Goal: Task Accomplishment & Management: Complete application form

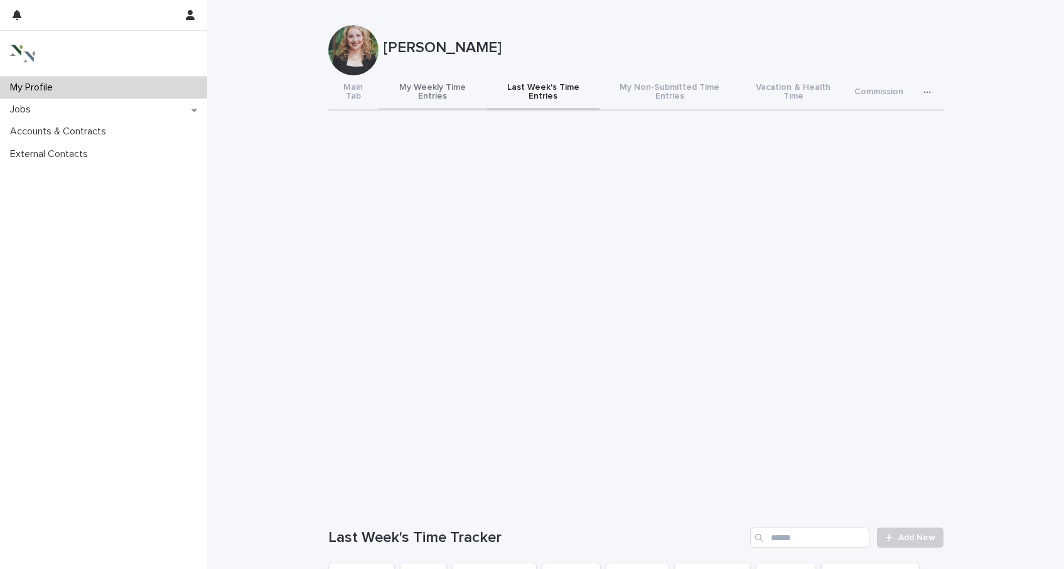
click at [432, 97] on button "My Weekly Time Entries" at bounding box center [433, 92] width 108 height 35
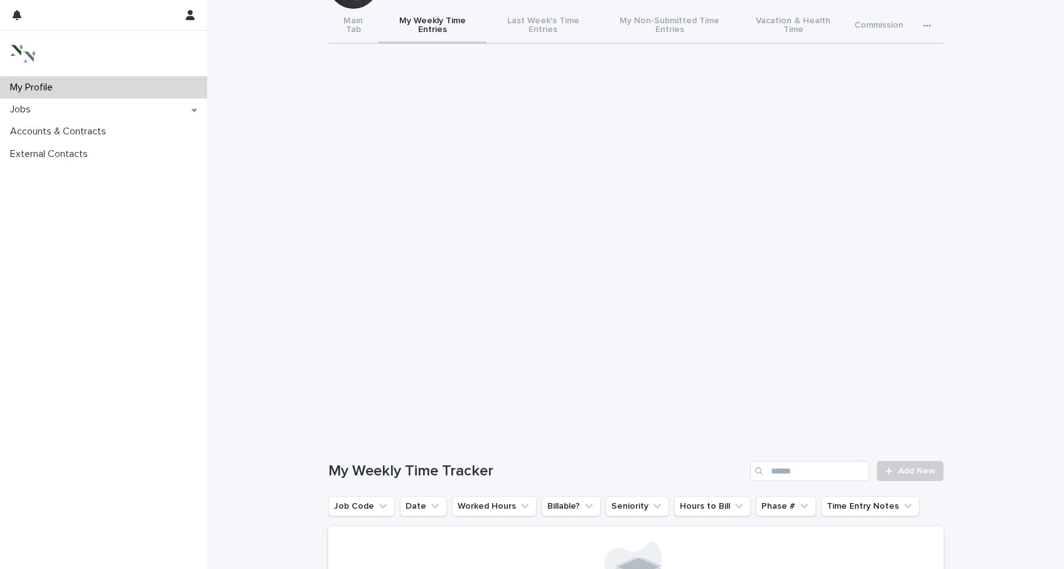
scroll to position [268, 0]
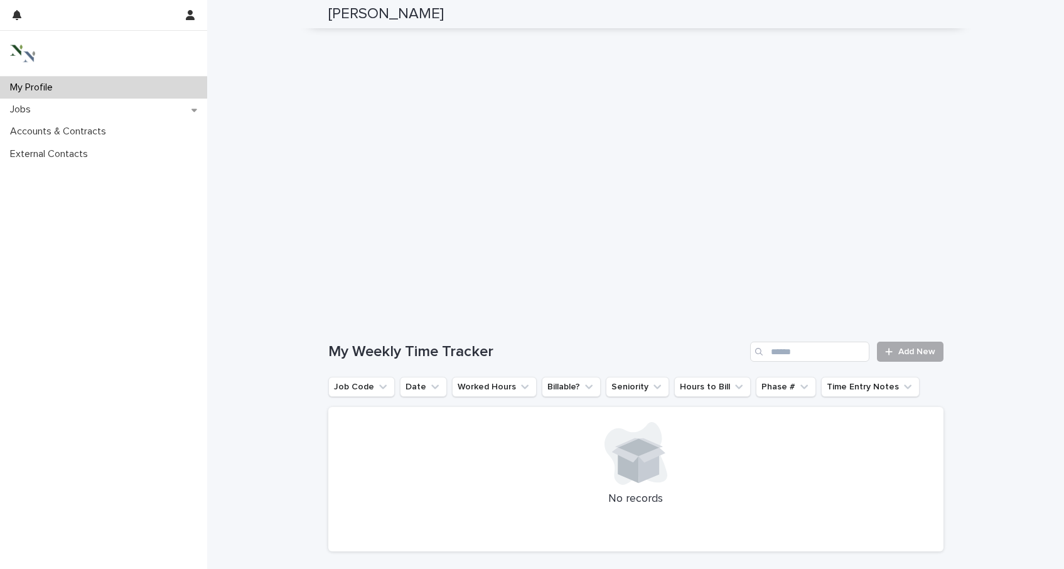
click at [916, 347] on span "Add New" at bounding box center [916, 351] width 37 height 9
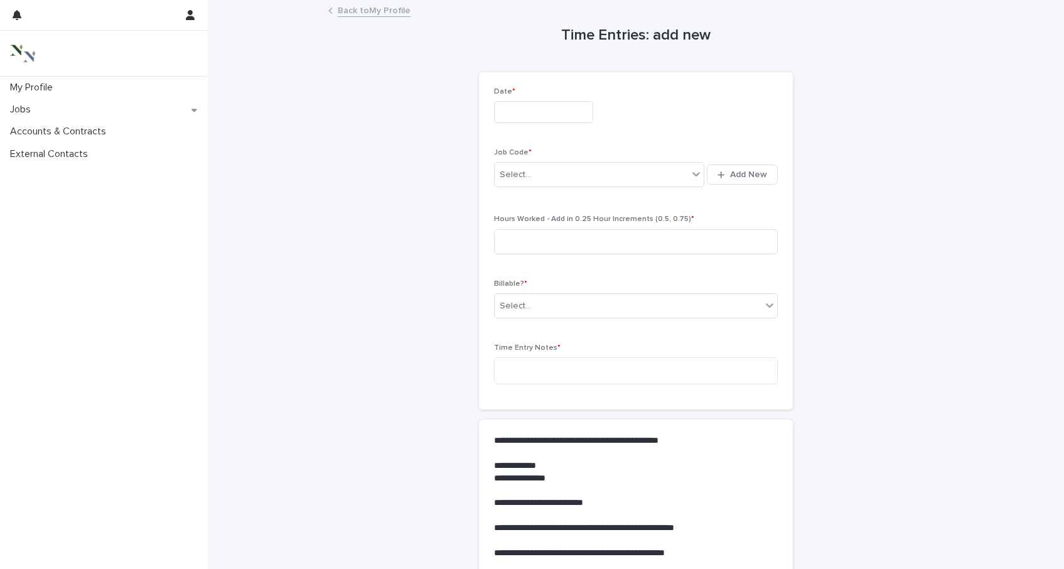
click at [529, 114] on input "text" at bounding box center [543, 112] width 99 height 22
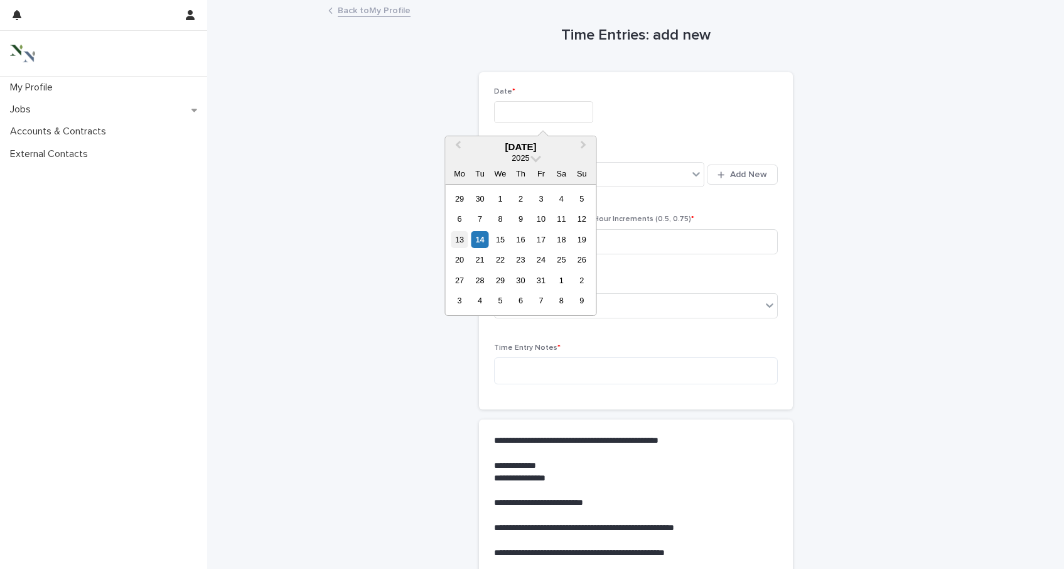
click at [463, 240] on div "13" at bounding box center [459, 239] width 17 height 17
type input "**********"
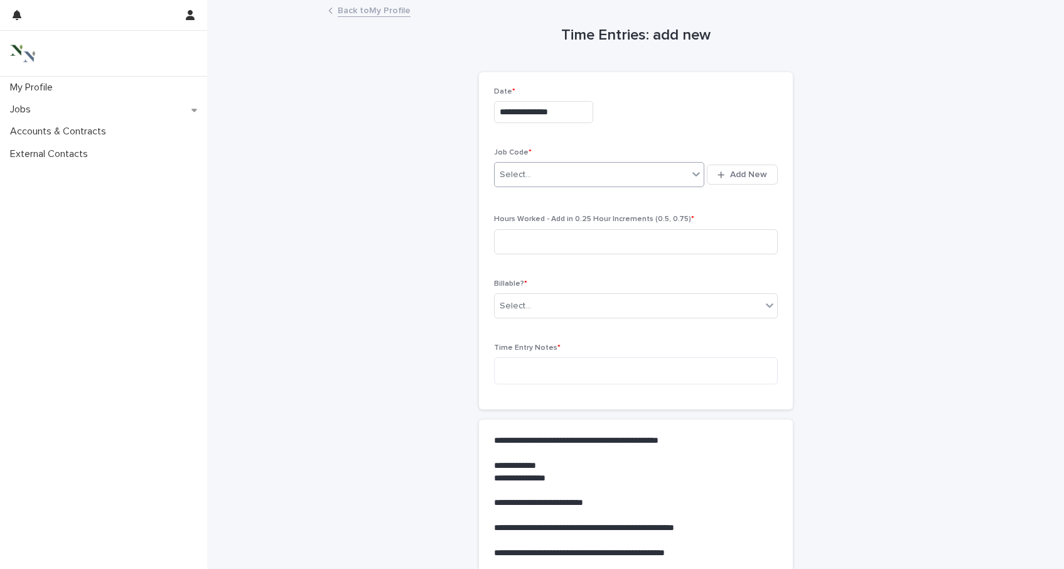
click at [529, 175] on div "Select..." at bounding box center [515, 174] width 31 height 13
type input "****"
click at [535, 236] on input at bounding box center [636, 241] width 284 height 25
type input "***"
click at [539, 320] on div "Billable? * Select..." at bounding box center [636, 303] width 284 height 49
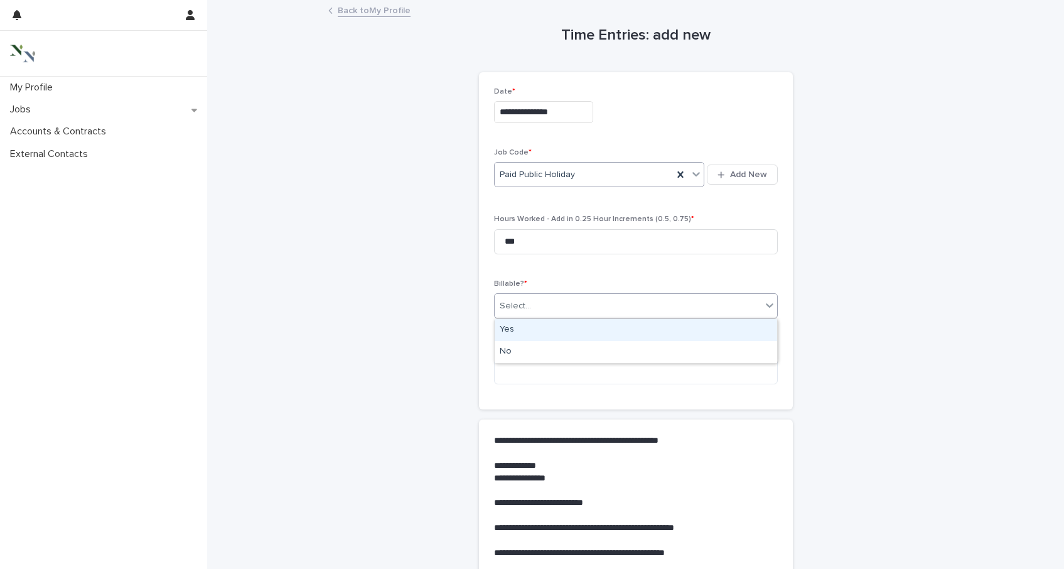
click at [529, 311] on div "Select..." at bounding box center [515, 305] width 31 height 13
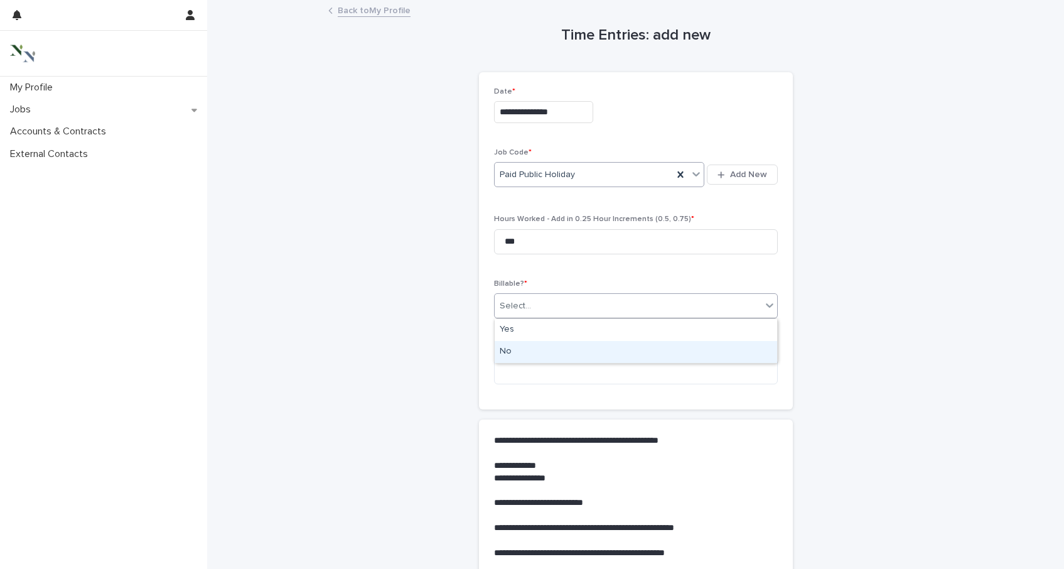
click at [529, 353] on div "No" at bounding box center [636, 352] width 282 height 22
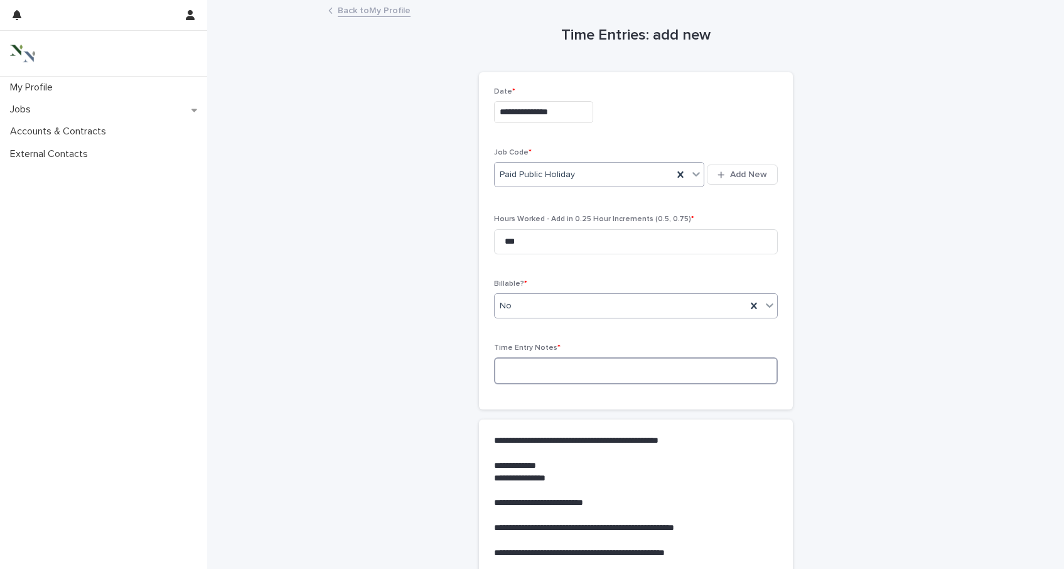
click at [529, 362] on textarea at bounding box center [636, 370] width 284 height 27
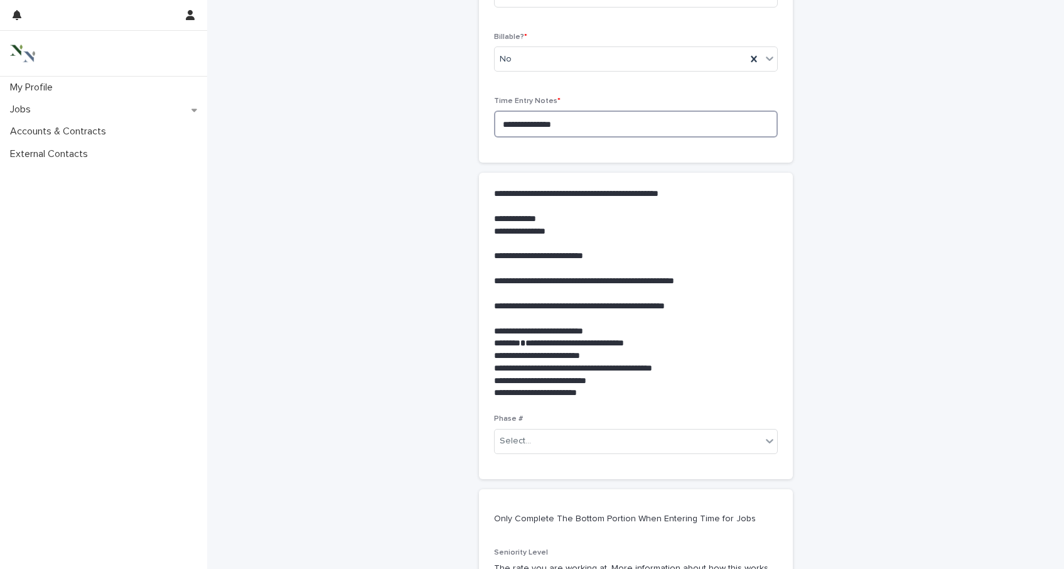
scroll to position [254, 0]
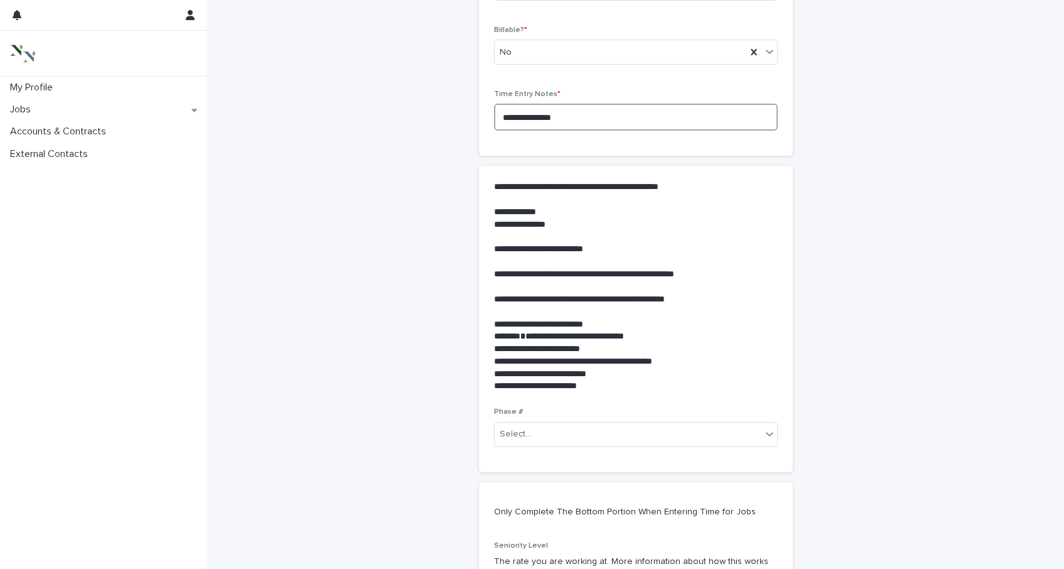
type textarea "**********"
click at [580, 455] on div "Phase # Select..." at bounding box center [636, 431] width 284 height 49
click at [575, 444] on div "Select..." at bounding box center [628, 434] width 267 height 21
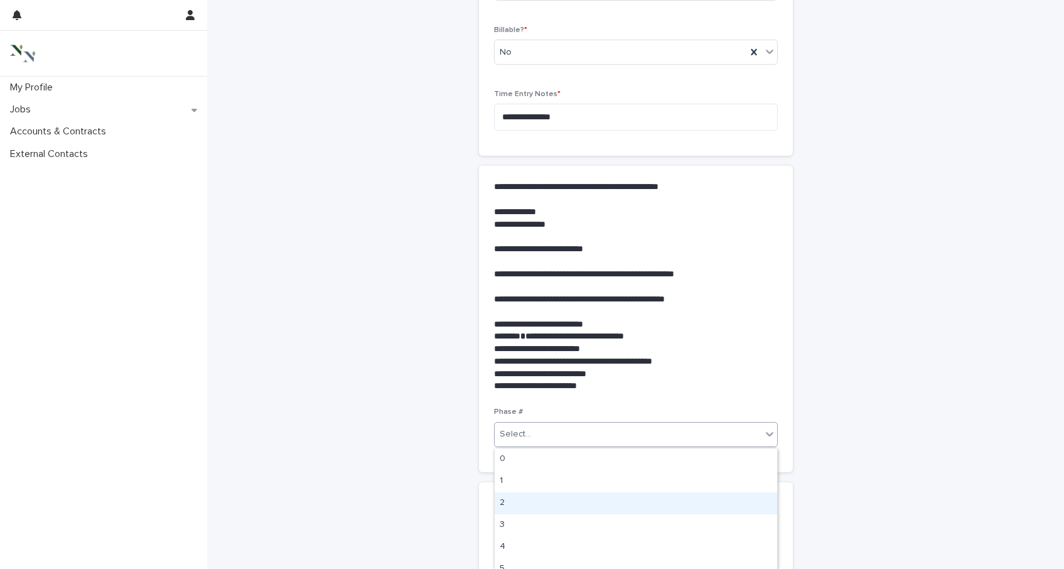
scroll to position [76, 0]
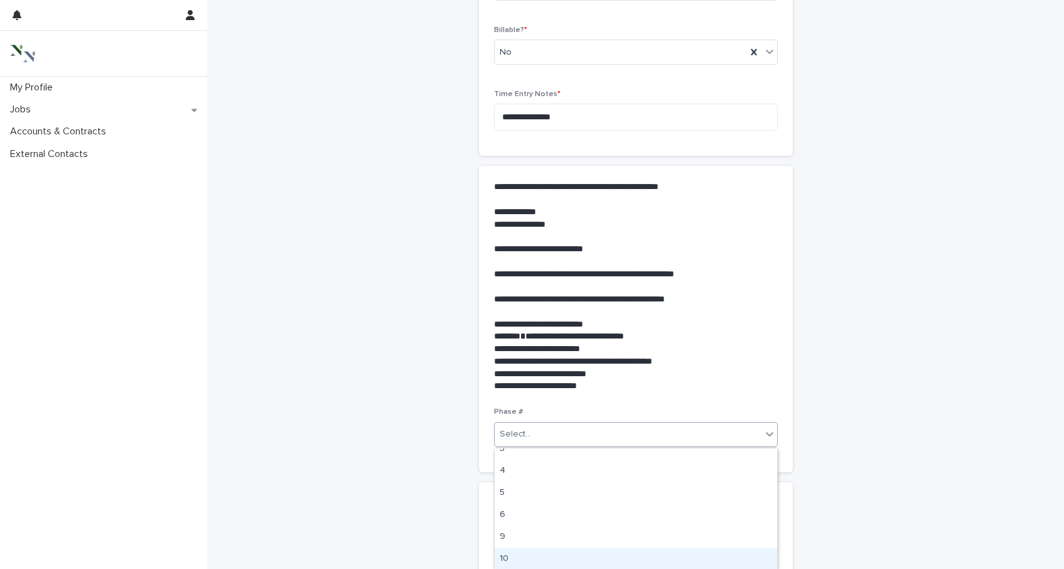
click at [557, 555] on div "10" at bounding box center [636, 559] width 282 height 22
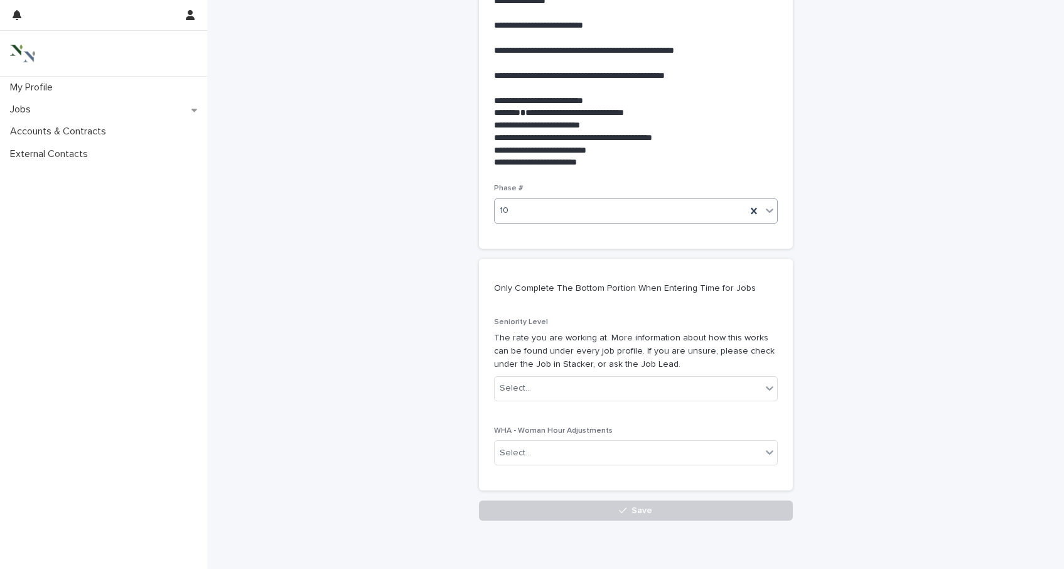
scroll to position [528, 0]
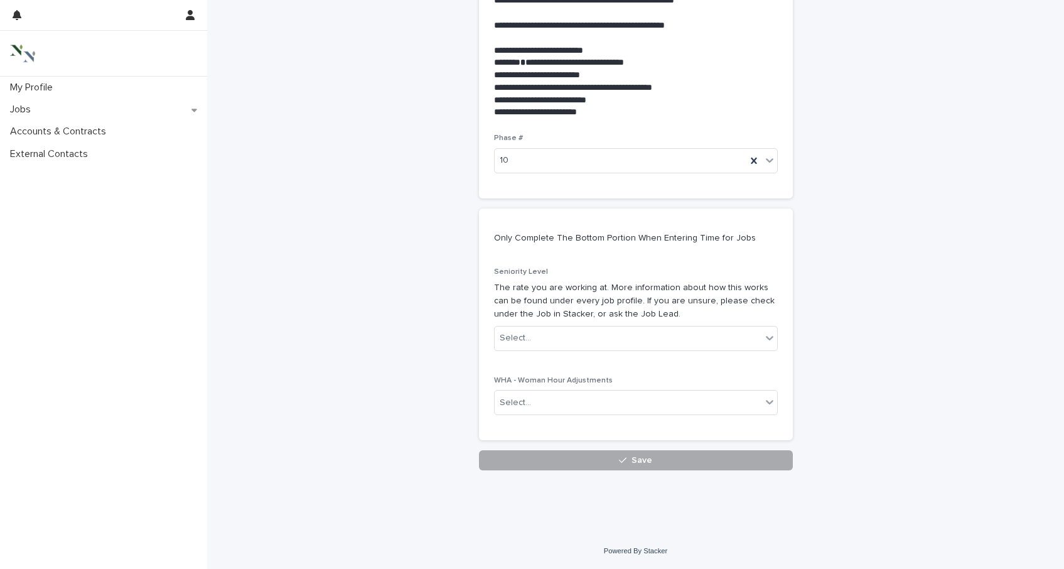
click at [714, 454] on button "Save" at bounding box center [636, 460] width 314 height 20
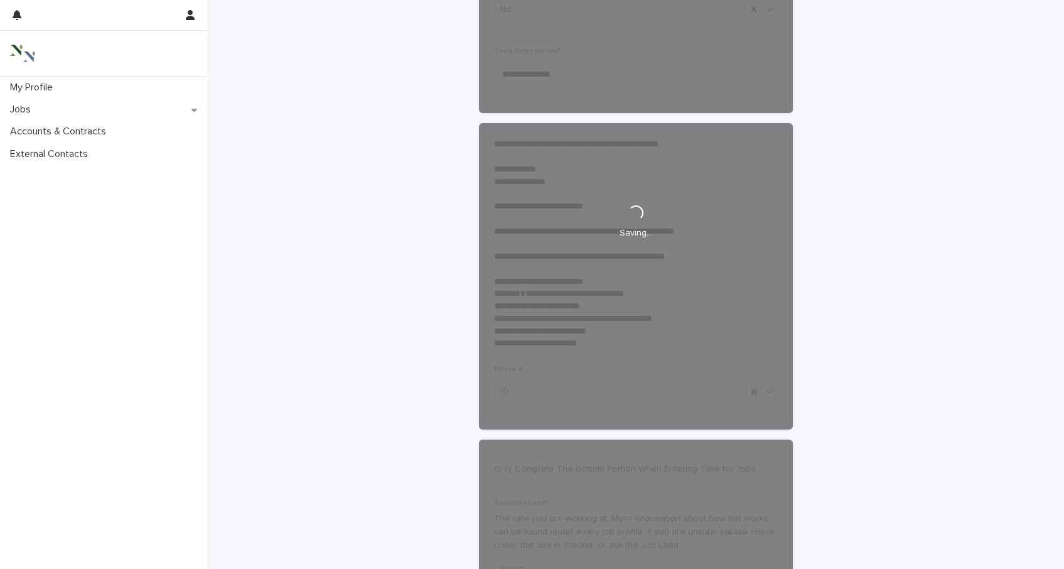
scroll to position [0, 0]
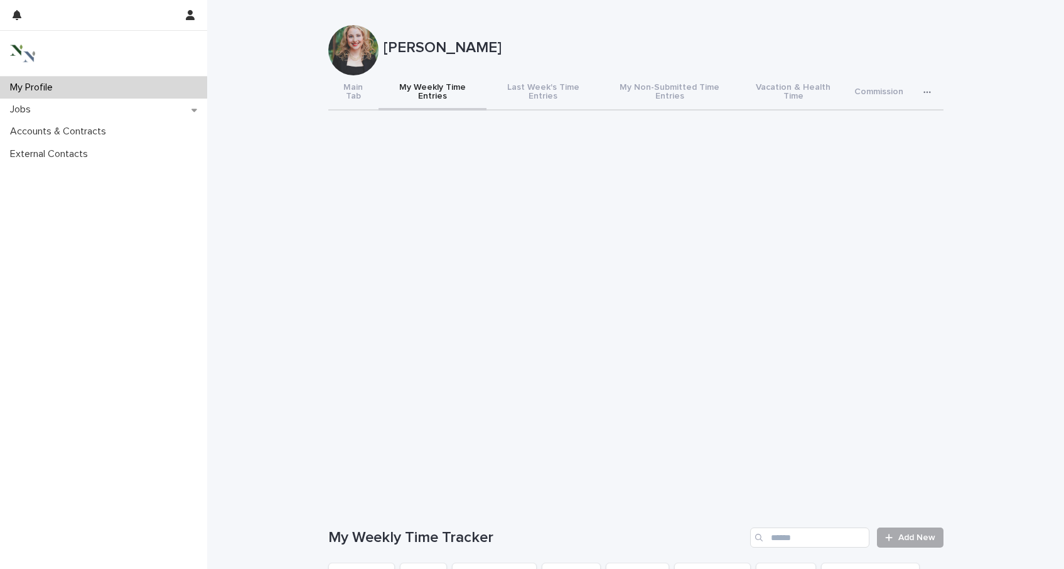
click at [906, 527] on link "Add New" at bounding box center [910, 537] width 66 height 20
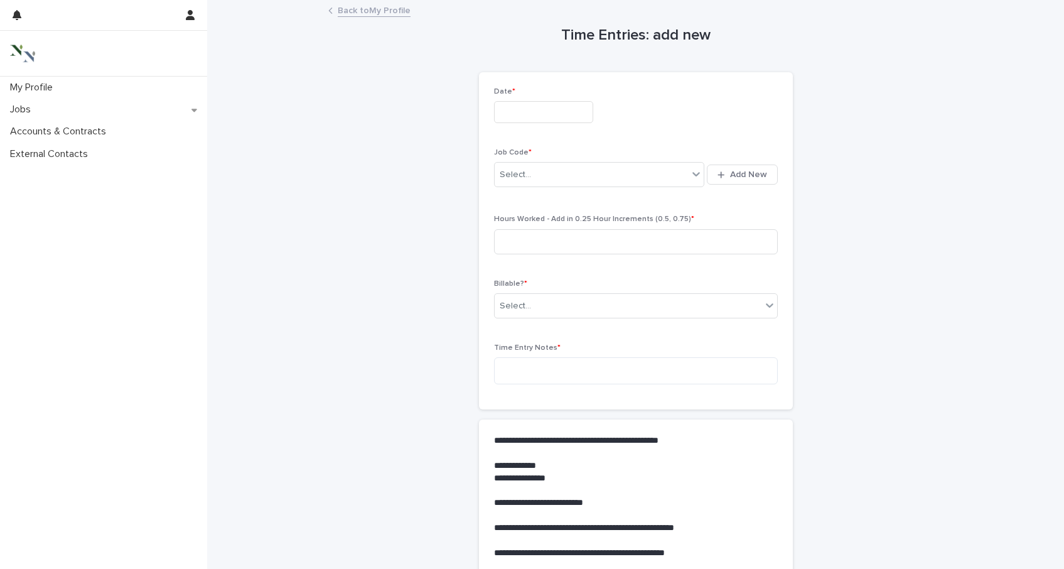
click at [559, 122] on input "text" at bounding box center [543, 112] width 99 height 22
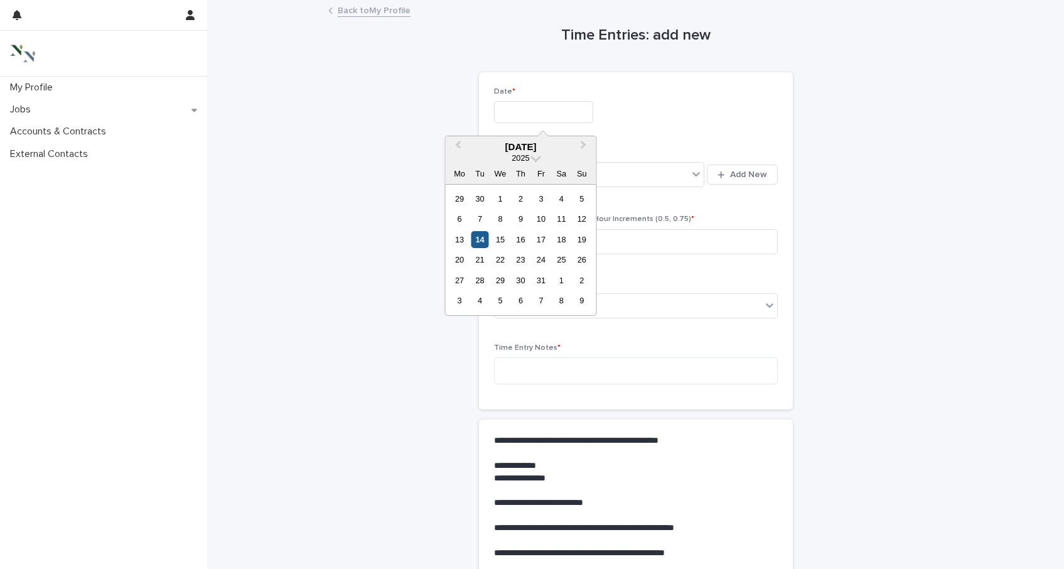
click at [476, 240] on div "14" at bounding box center [479, 239] width 17 height 17
type input "**********"
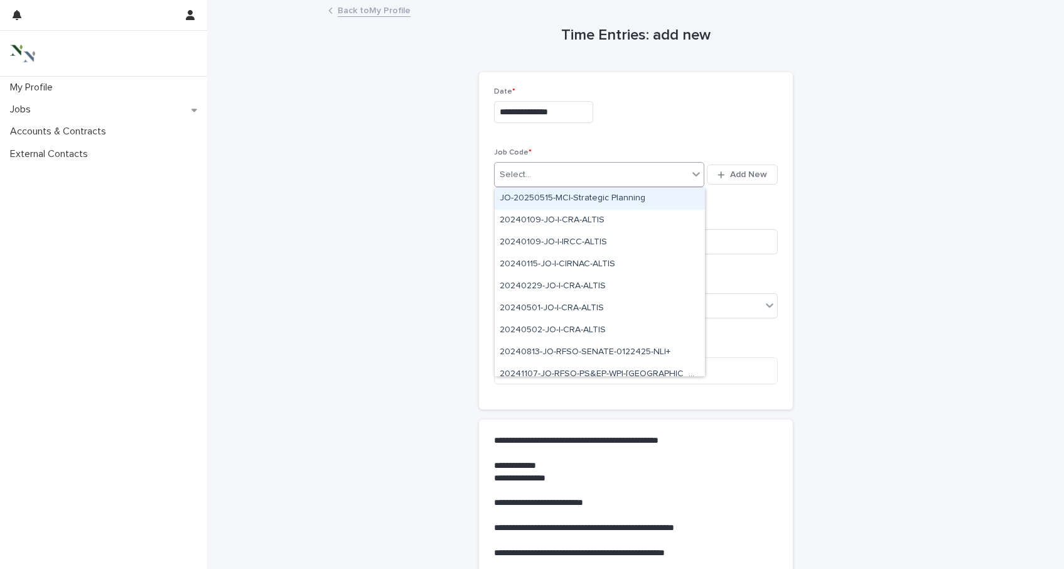
click at [529, 176] on div "Select..." at bounding box center [515, 174] width 31 height 13
type input "**"
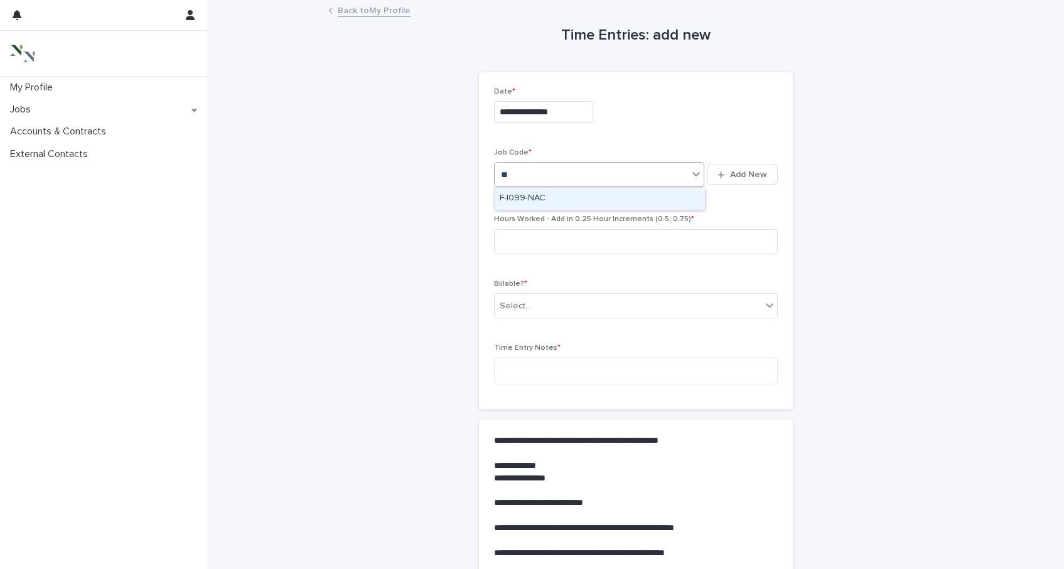
click at [512, 193] on div "F-I099-NAC" at bounding box center [600, 199] width 210 height 22
click at [512, 193] on div "Job Code * option F-I099-NAC, selected. 0 results available. Select is focused …" at bounding box center [636, 173] width 284 height 51
click at [517, 225] on div "Hours Worked - Add in 0.25 Hour Increments (0.5, 0.75) *" at bounding box center [636, 239] width 284 height 49
click at [521, 249] on input at bounding box center [636, 241] width 284 height 25
type input "*"
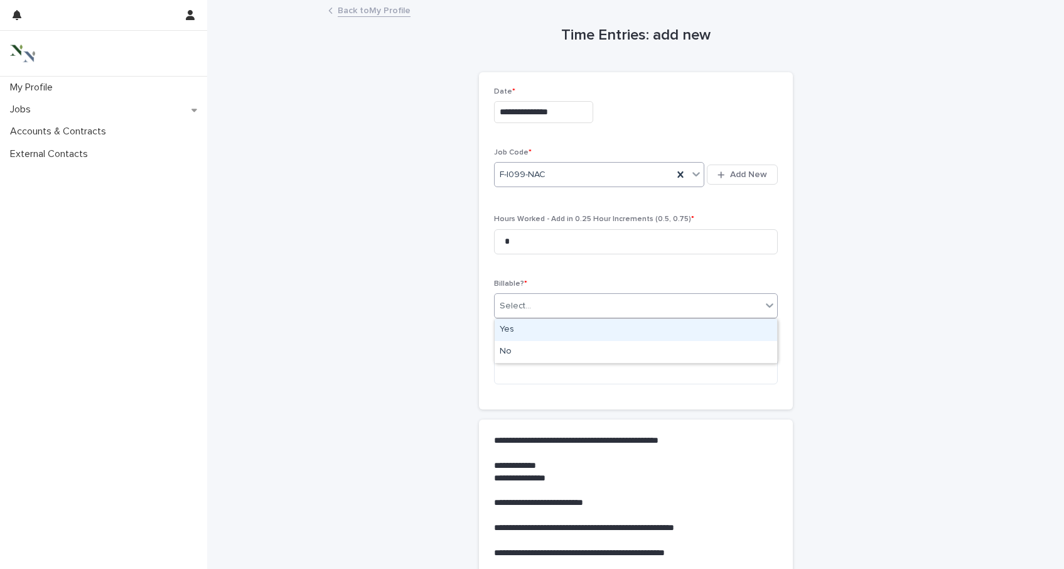
click at [540, 298] on div "Select..." at bounding box center [628, 306] width 267 height 21
click at [537, 331] on div "Yes" at bounding box center [636, 330] width 282 height 22
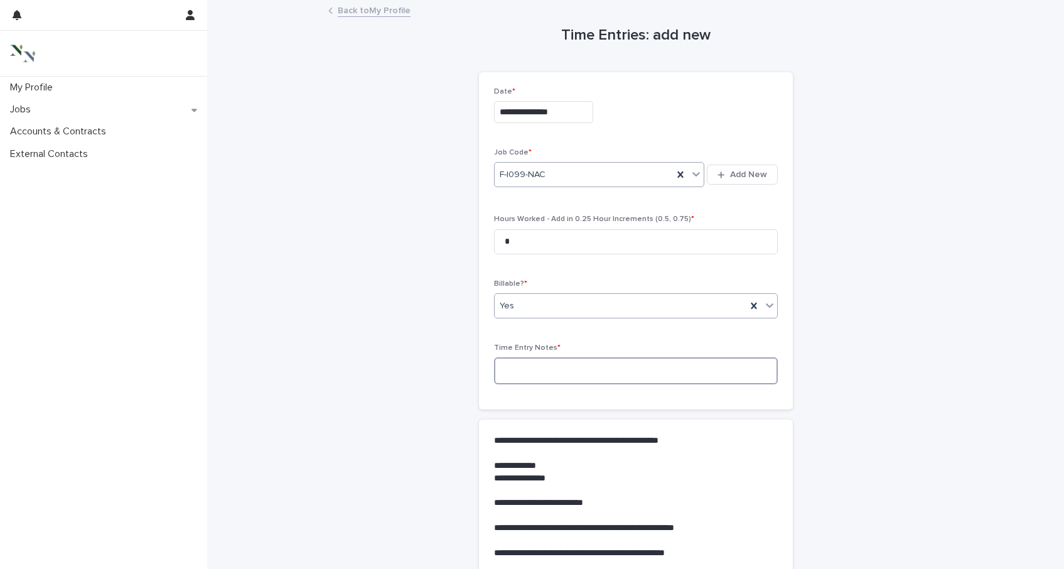
click at [537, 375] on textarea at bounding box center [636, 370] width 284 height 27
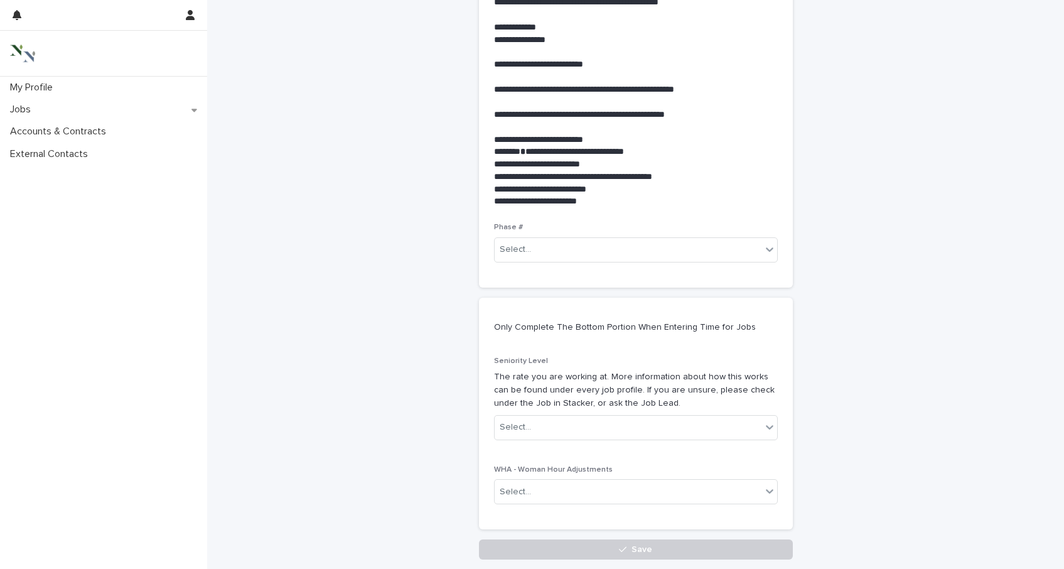
scroll to position [444, 0]
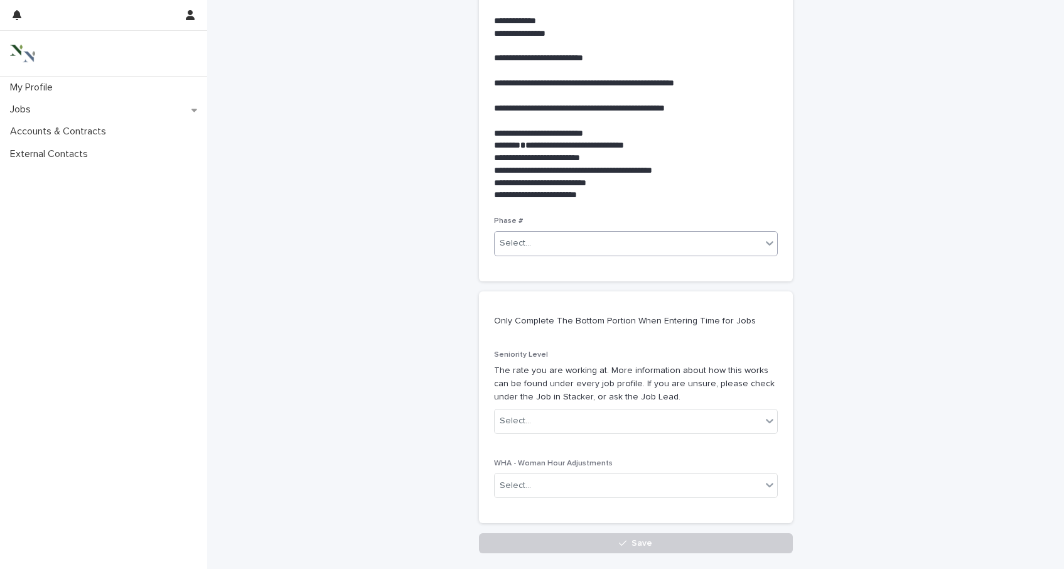
type textarea "**********"
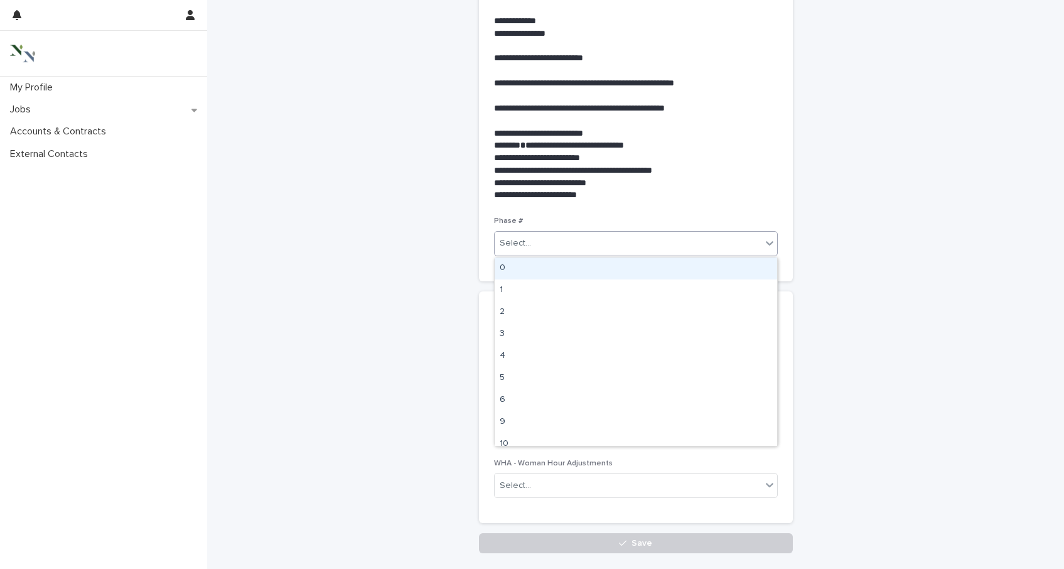
click at [533, 242] on div "Select..." at bounding box center [628, 243] width 267 height 21
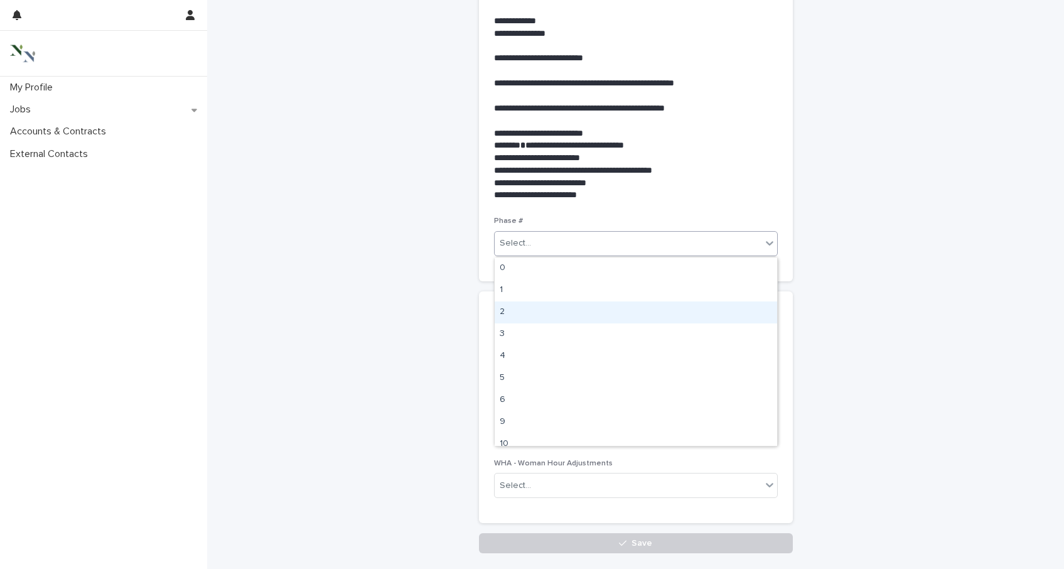
click at [527, 317] on div "2" at bounding box center [636, 312] width 282 height 22
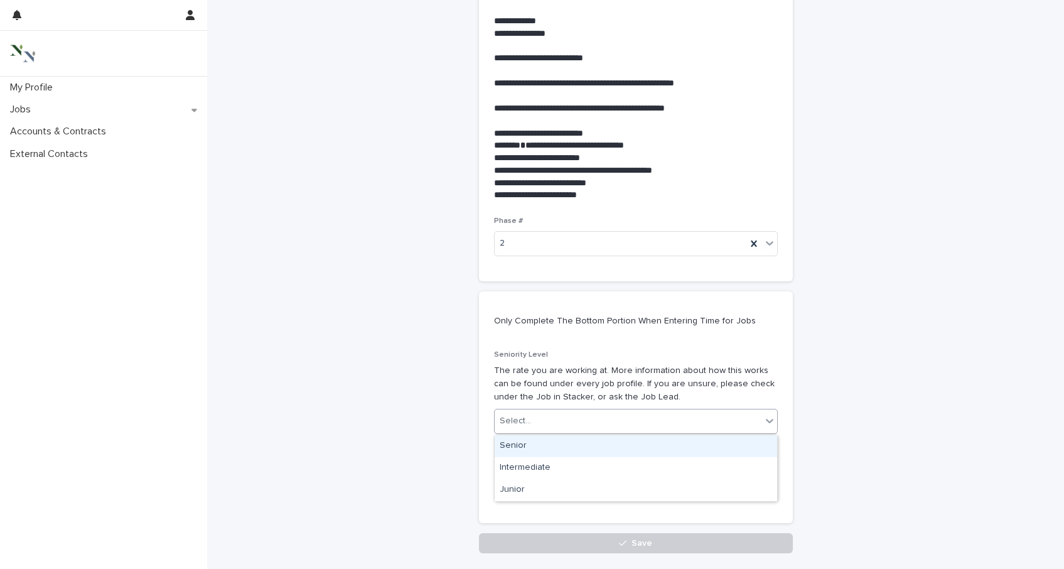
click at [542, 429] on div "Select..." at bounding box center [628, 421] width 267 height 21
click at [540, 446] on div "Senior" at bounding box center [636, 446] width 282 height 22
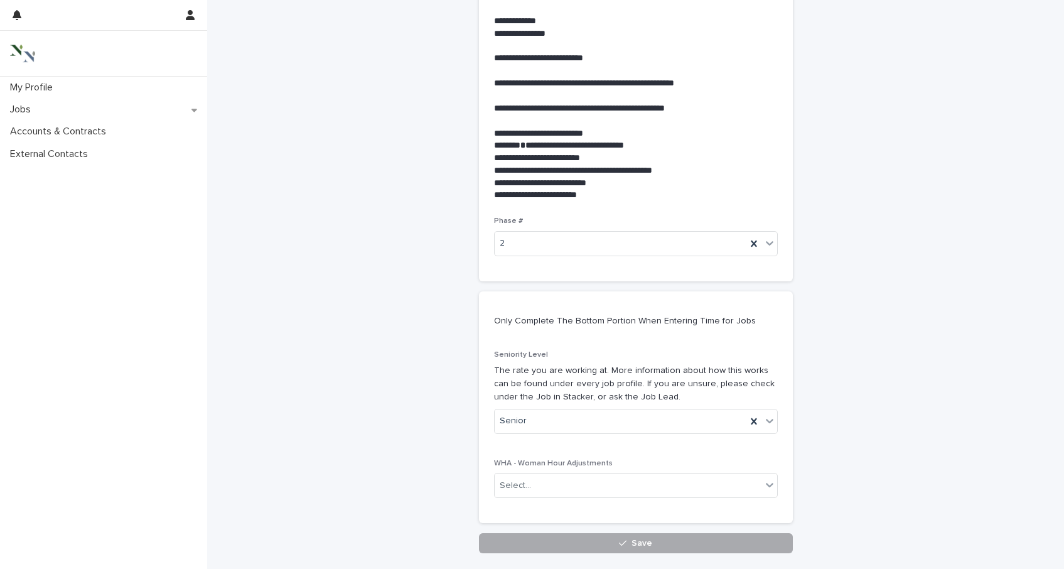
click at [558, 542] on button "Save" at bounding box center [636, 543] width 314 height 20
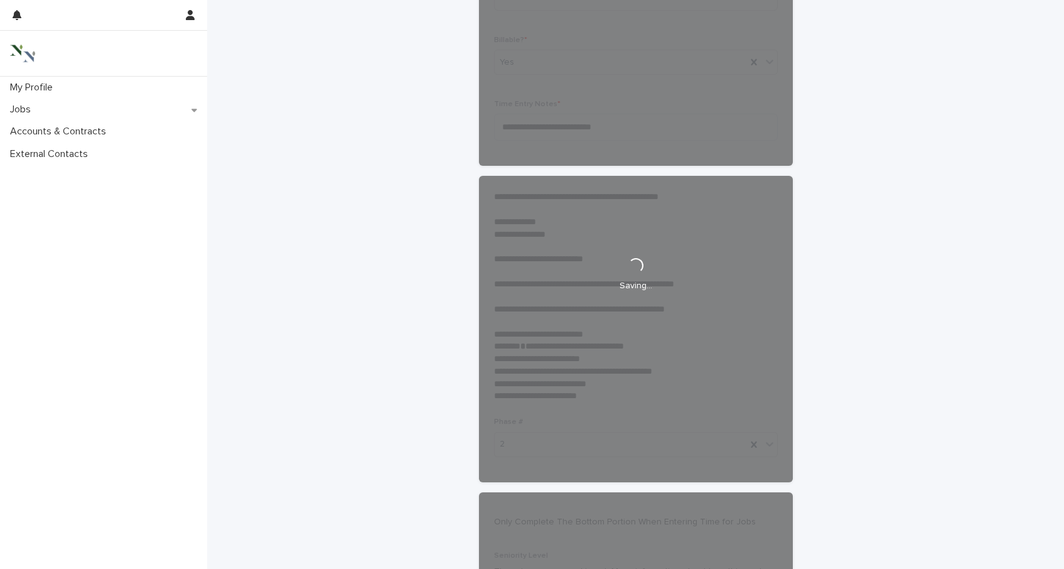
scroll to position [0, 0]
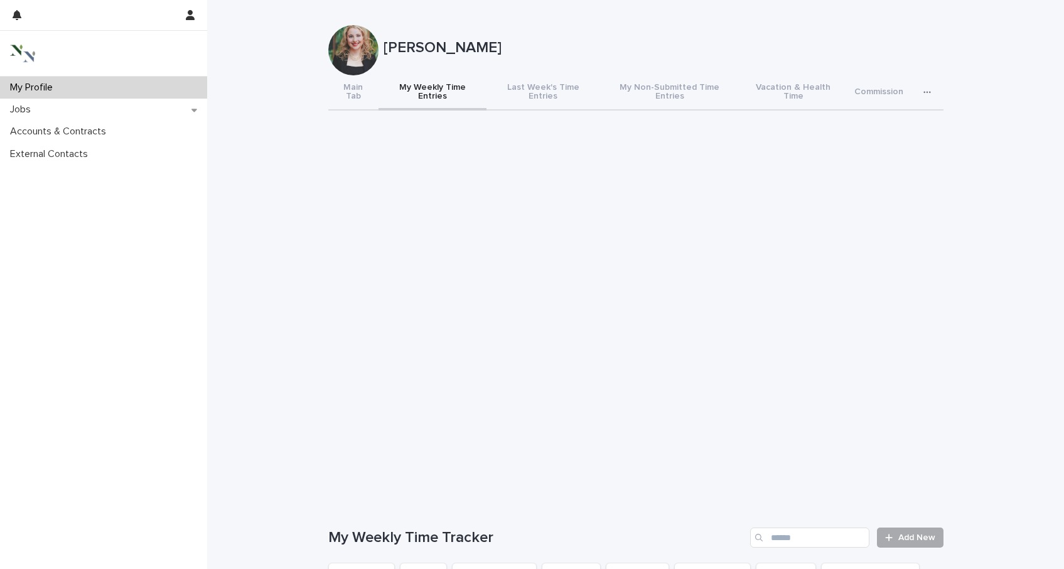
click at [896, 527] on link "Add New" at bounding box center [910, 537] width 66 height 20
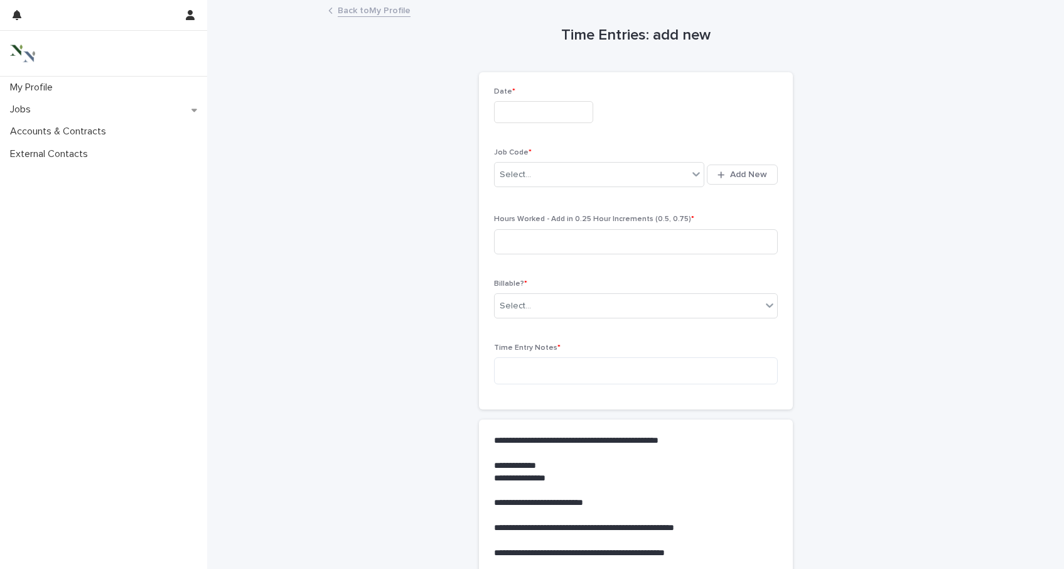
click at [522, 107] on input "text" at bounding box center [543, 112] width 99 height 22
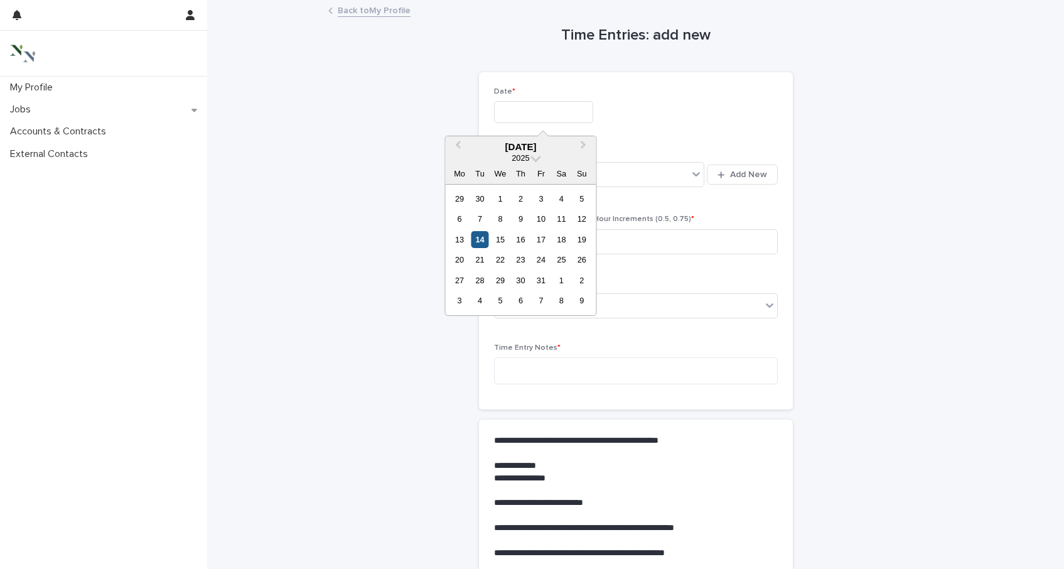
click at [484, 238] on div "14" at bounding box center [479, 239] width 17 height 17
type input "**********"
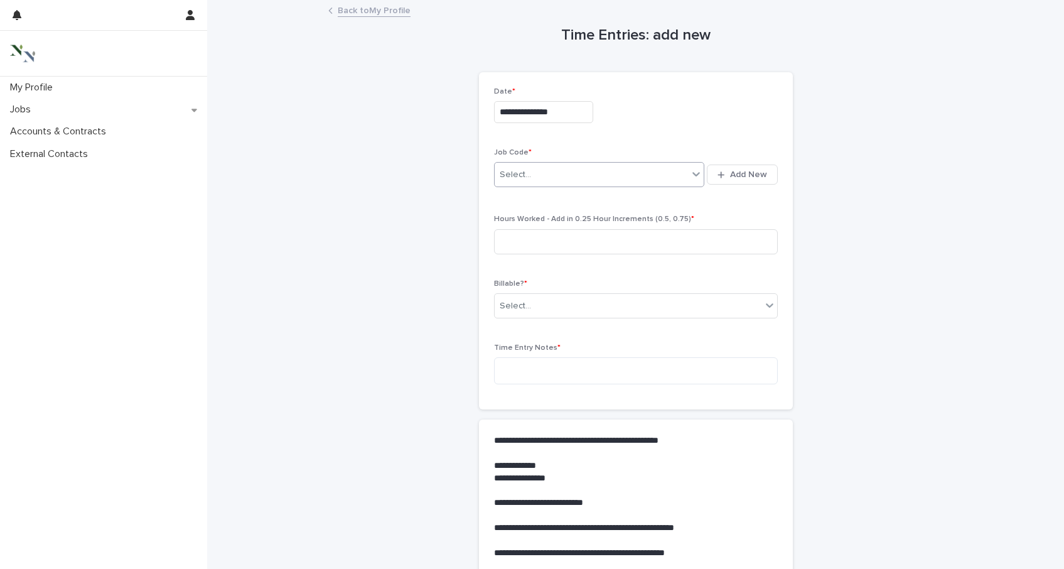
click at [534, 178] on div "Select..." at bounding box center [592, 174] width 194 height 21
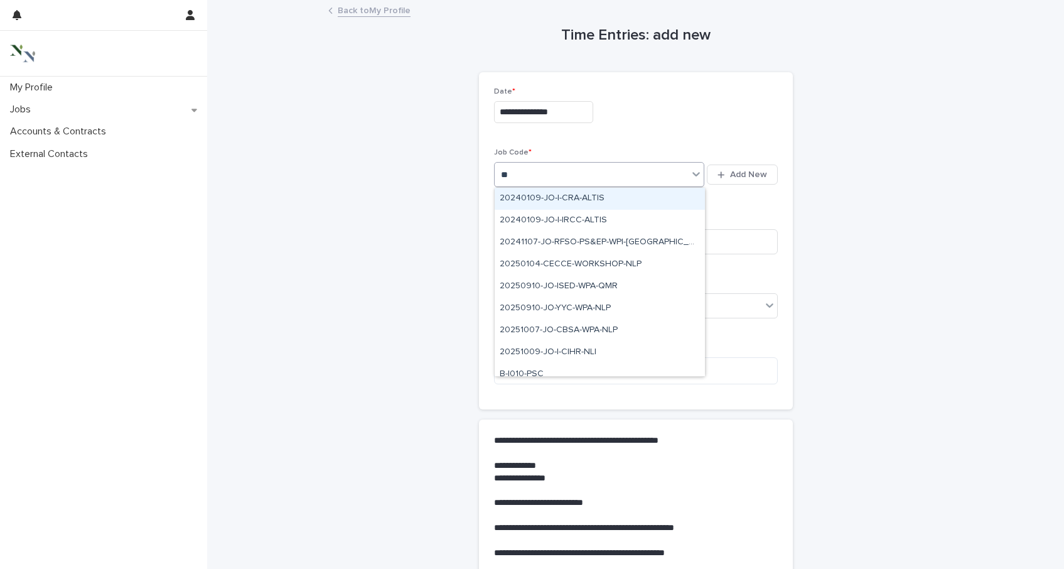
type input "***"
click at [548, 193] on div "F-I101-HOC" at bounding box center [600, 199] width 210 height 22
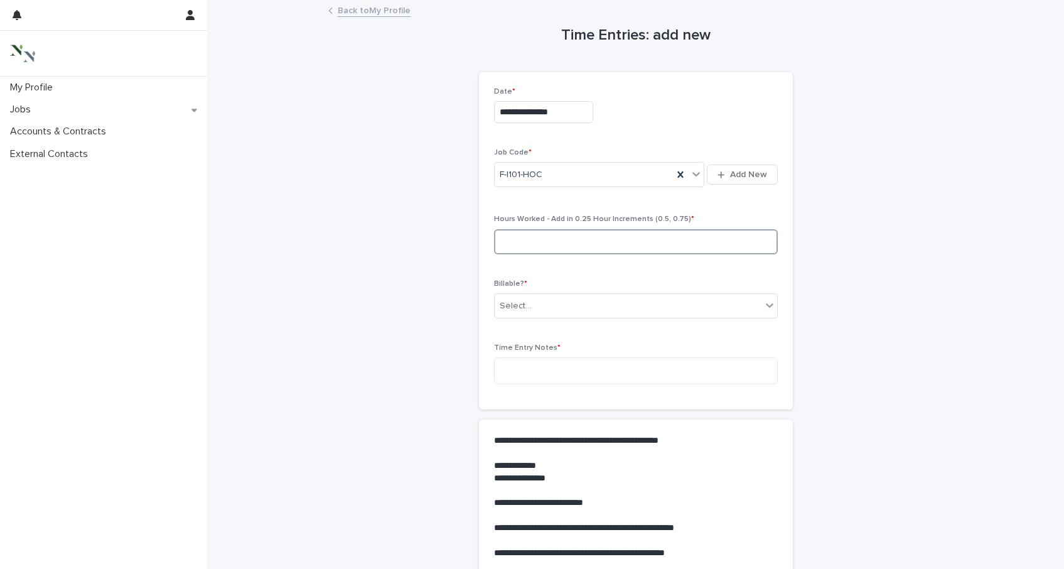
click at [550, 240] on input at bounding box center [636, 241] width 284 height 25
type input "***"
click at [569, 309] on div "Select..." at bounding box center [628, 306] width 267 height 21
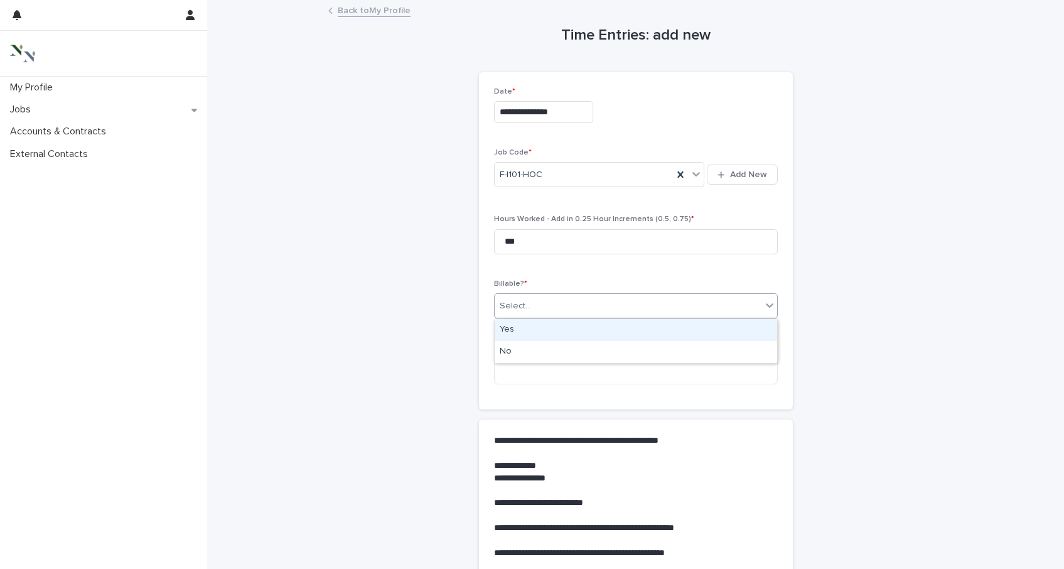
click at [569, 336] on div "Yes" at bounding box center [636, 330] width 282 height 22
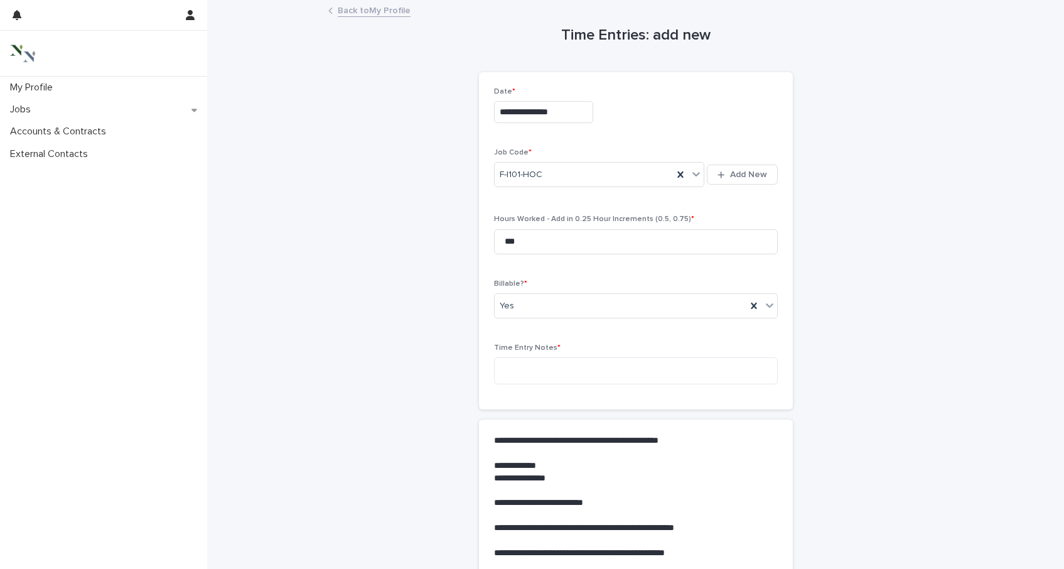
click at [560, 387] on div "Time Entry Notes *" at bounding box center [636, 368] width 284 height 51
click at [540, 371] on textarea at bounding box center [636, 370] width 284 height 27
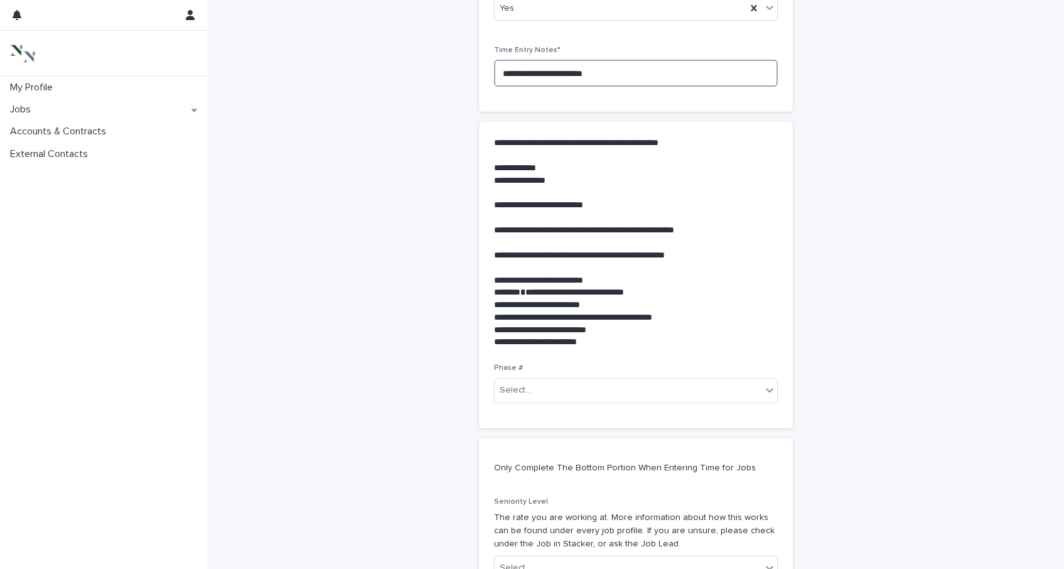
scroll to position [320, 0]
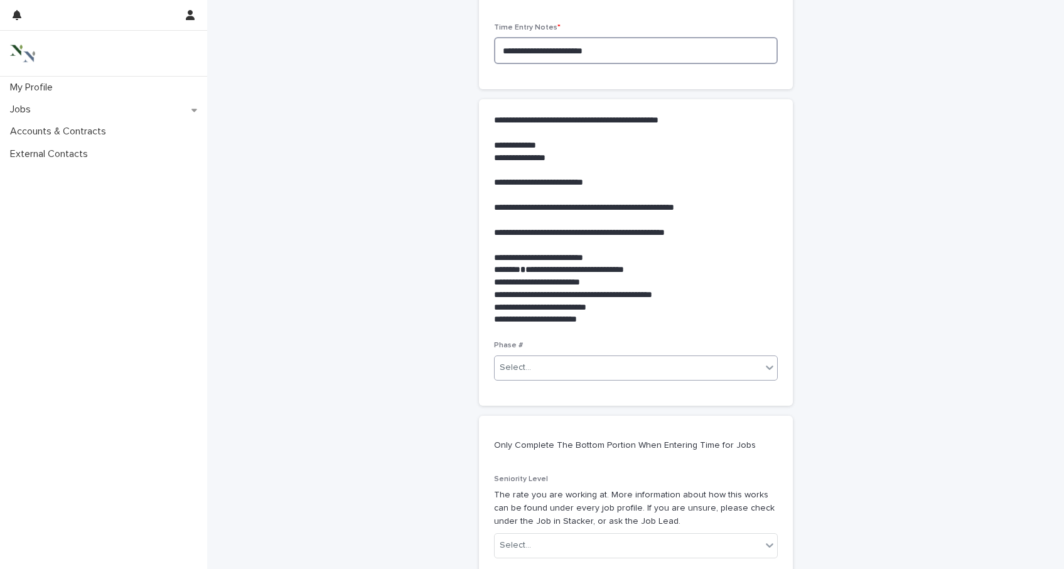
type textarea "**********"
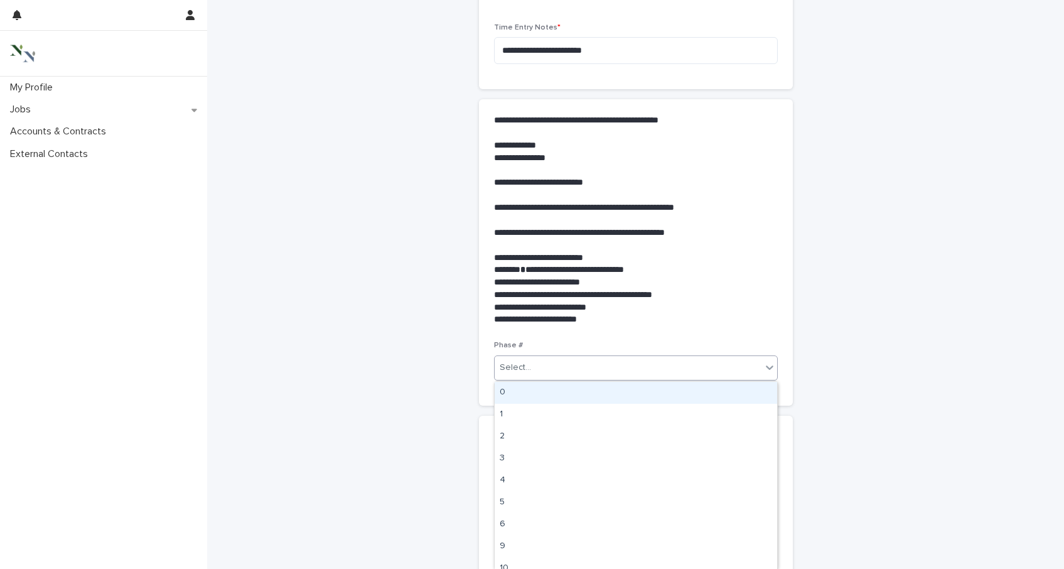
click at [596, 379] on div "Select..." at bounding box center [636, 367] width 284 height 25
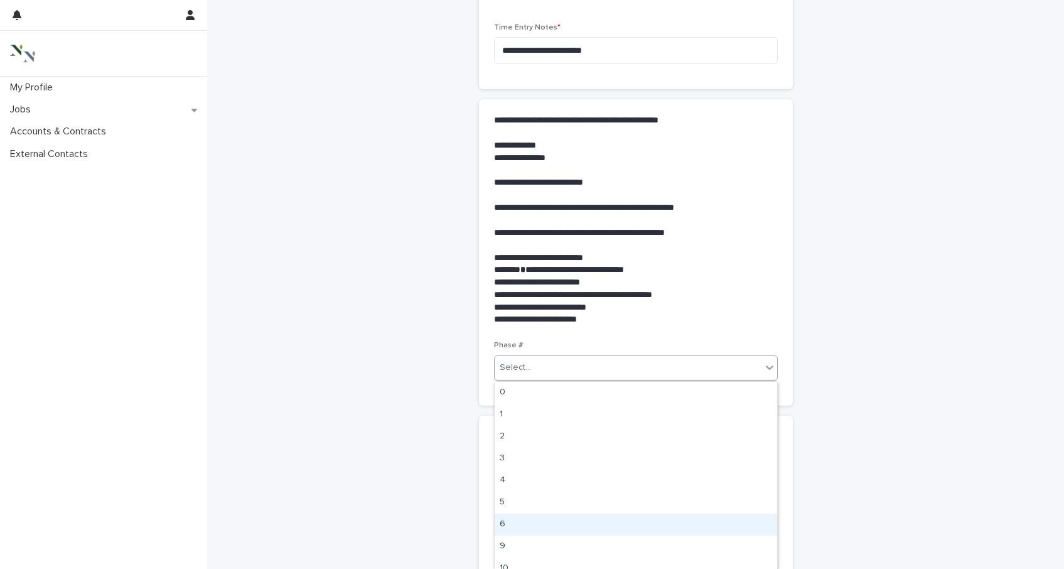
scroll to position [9, 0]
click at [576, 530] on div "9" at bounding box center [636, 537] width 282 height 22
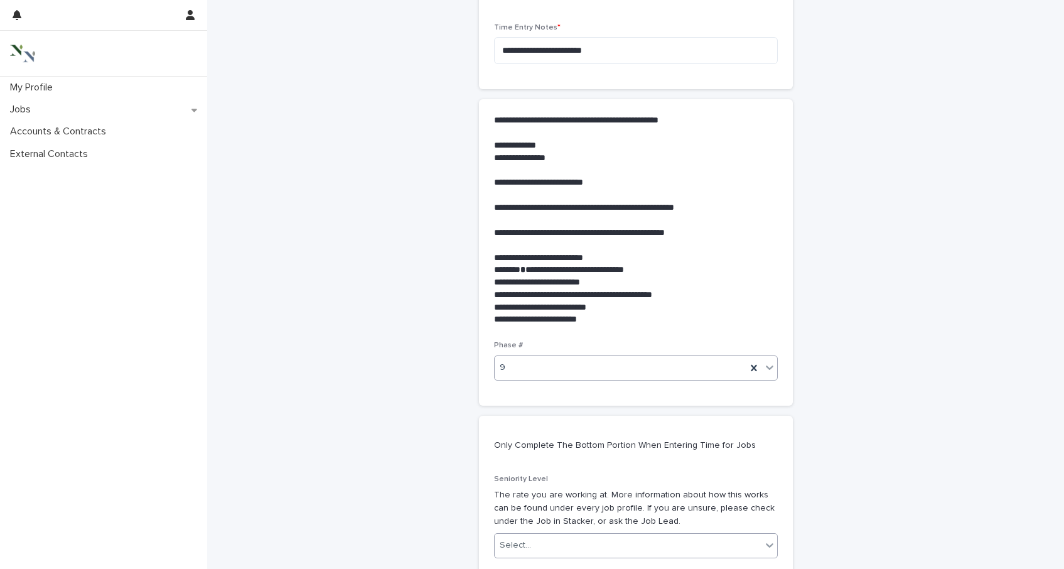
click at [577, 539] on div "Select..." at bounding box center [628, 545] width 267 height 21
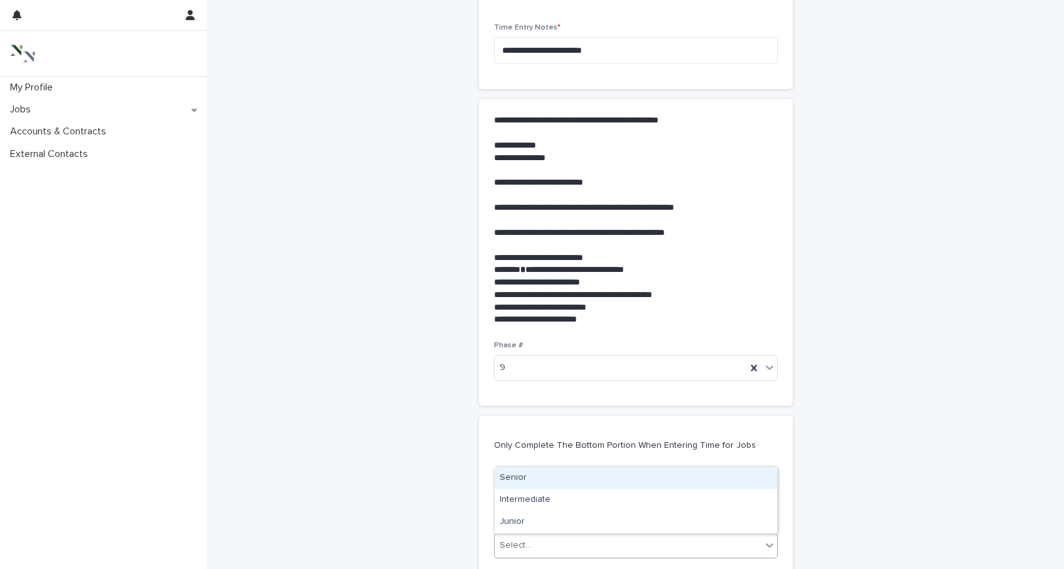
click at [547, 478] on div "Senior" at bounding box center [636, 478] width 282 height 22
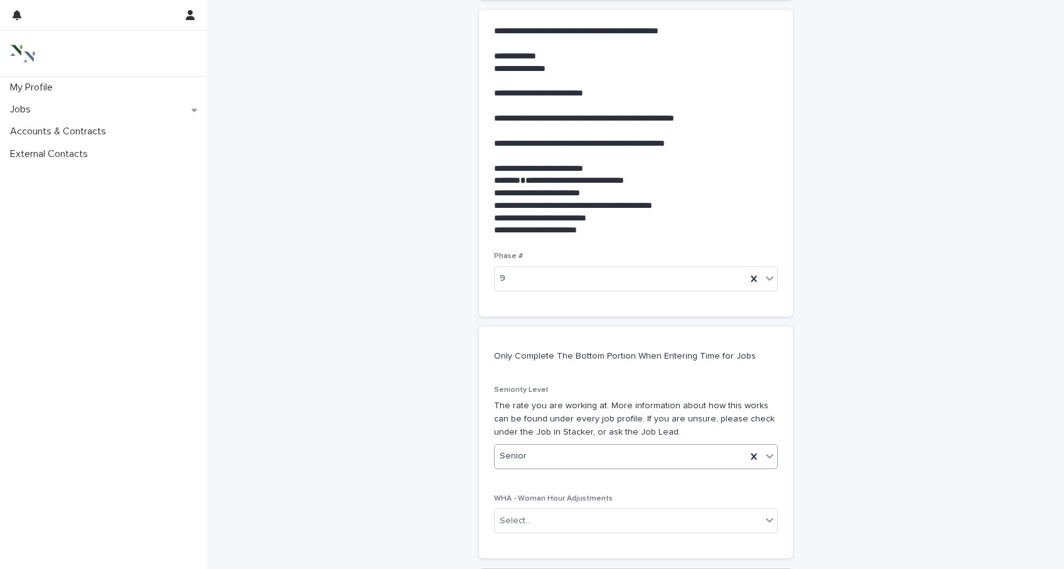
scroll to position [528, 0]
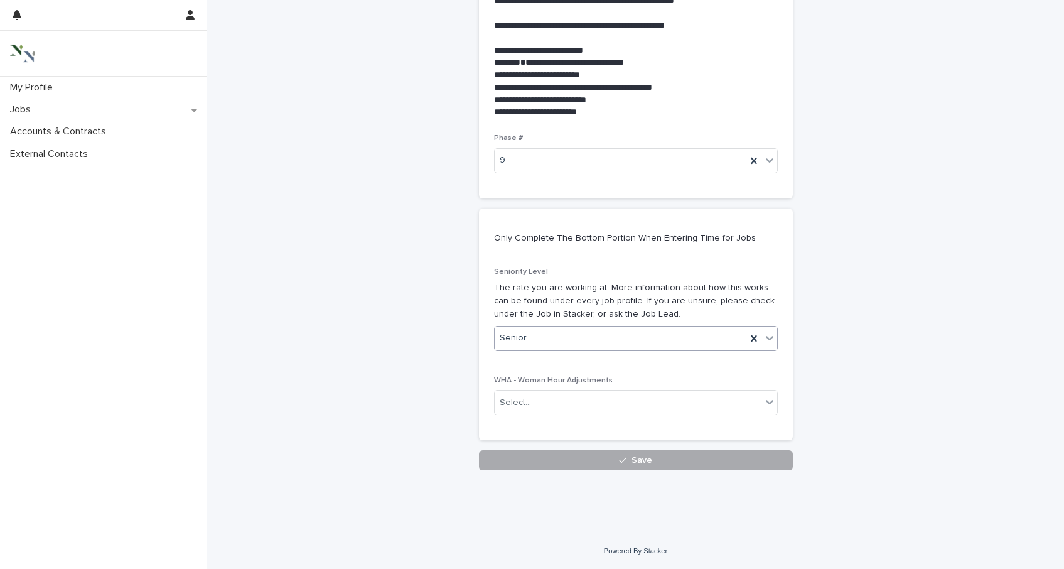
click at [599, 461] on button "Save" at bounding box center [636, 460] width 314 height 20
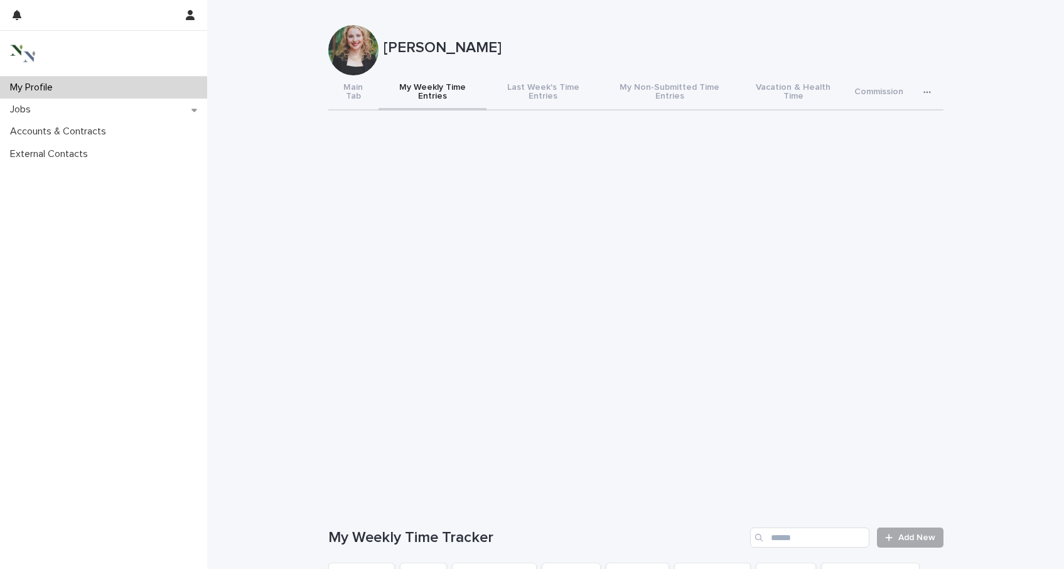
click at [908, 527] on link "Add New" at bounding box center [910, 537] width 66 height 20
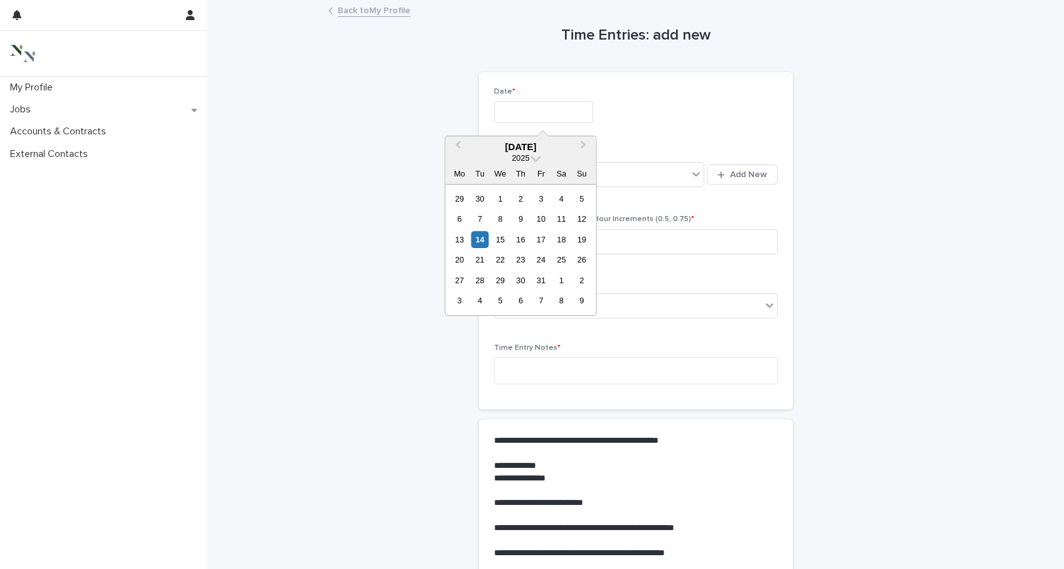
click at [545, 109] on input "text" at bounding box center [543, 112] width 99 height 22
click at [480, 241] on div "14" at bounding box center [479, 239] width 17 height 17
type input "**********"
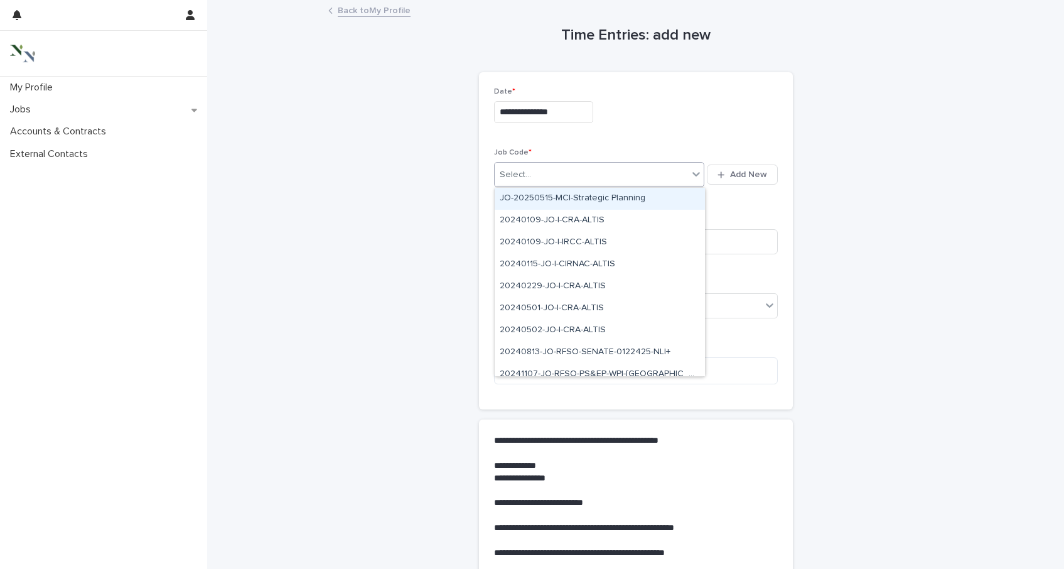
click at [525, 178] on div "Select..." at bounding box center [515, 174] width 31 height 13
type input "***"
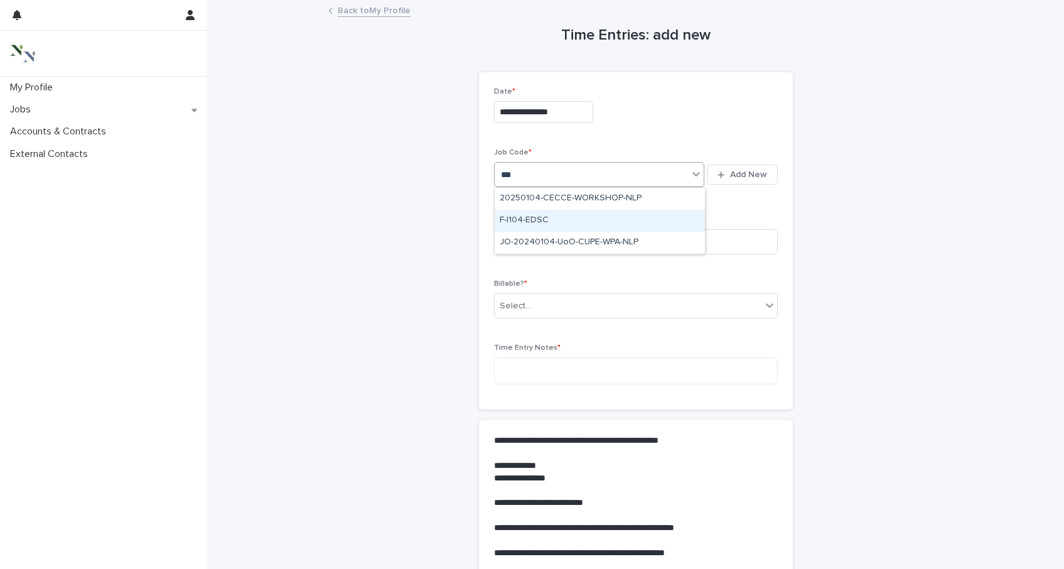
click at [537, 218] on div "F-I104-EDSC" at bounding box center [600, 221] width 210 height 22
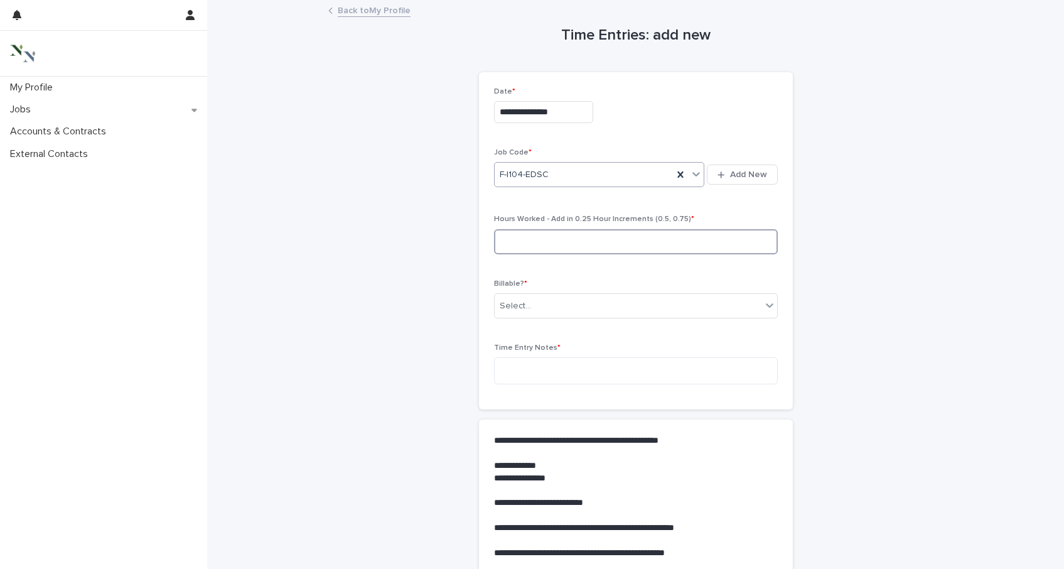
click at [537, 235] on input at bounding box center [636, 241] width 284 height 25
type input "*"
click at [549, 314] on div "Select..." at bounding box center [628, 306] width 267 height 21
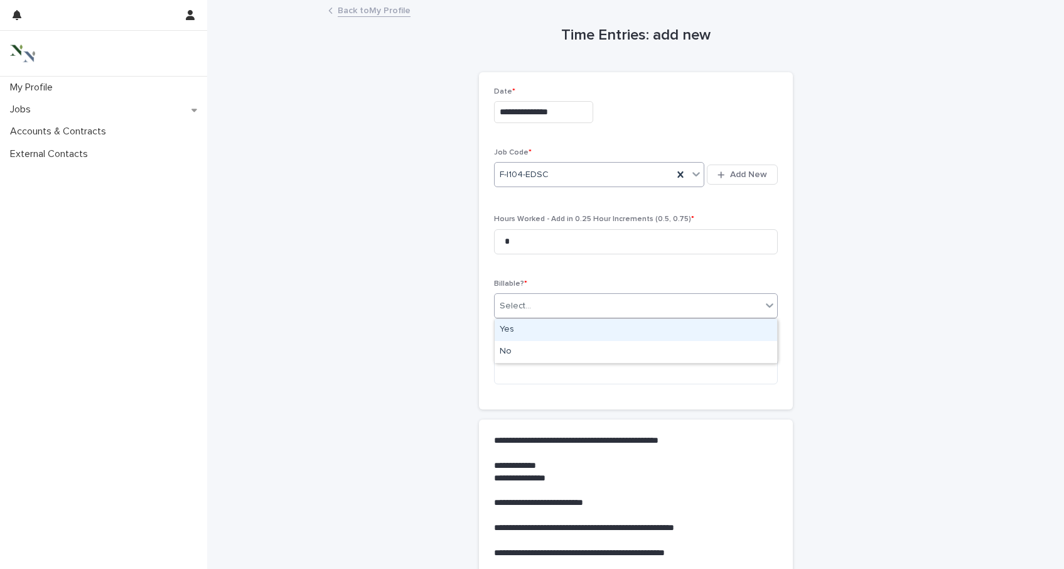
click at [549, 328] on div "Yes" at bounding box center [636, 330] width 282 height 22
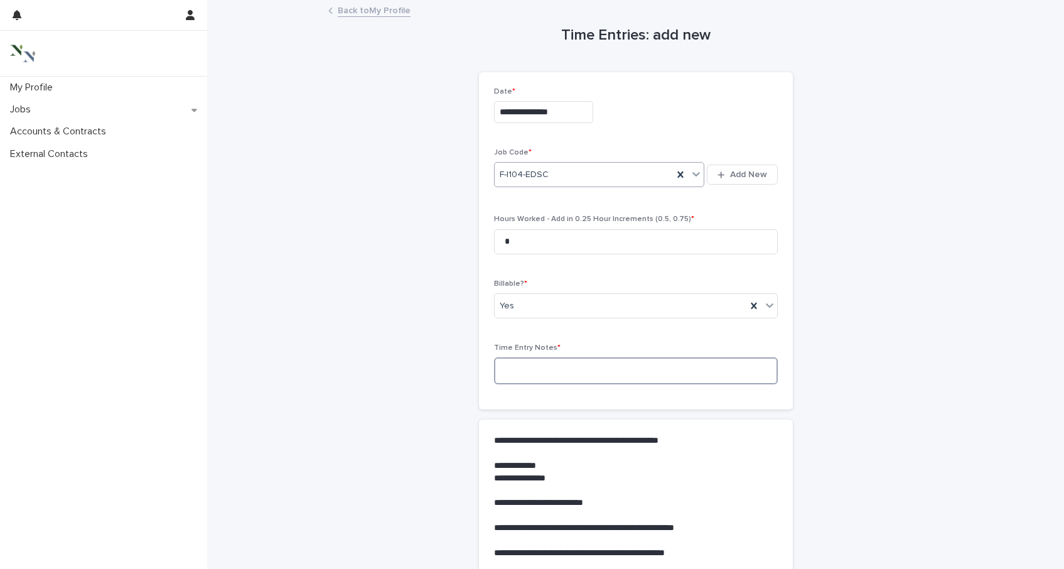
click at [545, 374] on textarea at bounding box center [636, 370] width 284 height 27
type textarea "*"
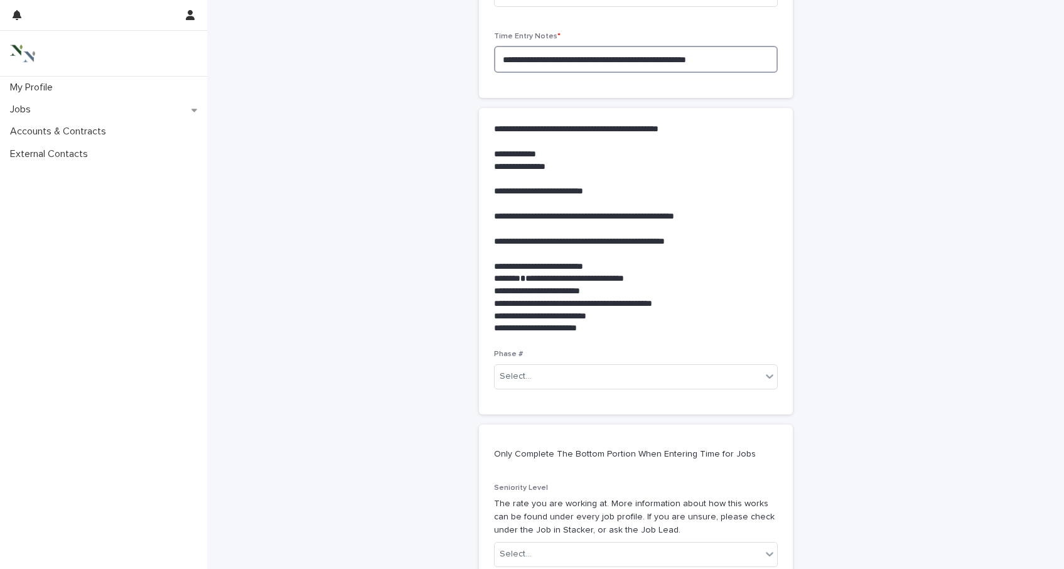
scroll to position [320, 0]
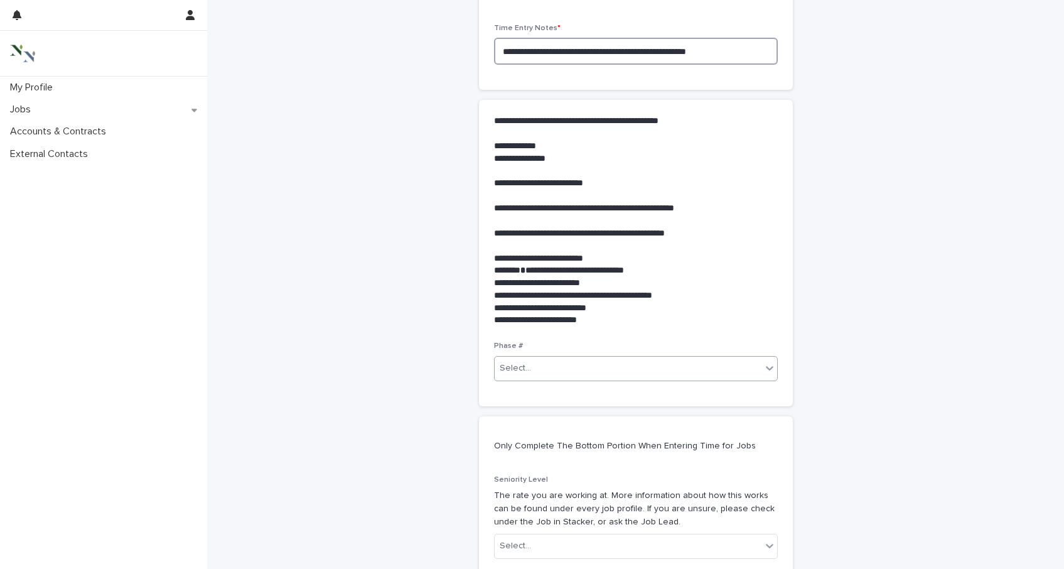
type textarea "**********"
click at [531, 379] on div "Select..." at bounding box center [628, 368] width 267 height 21
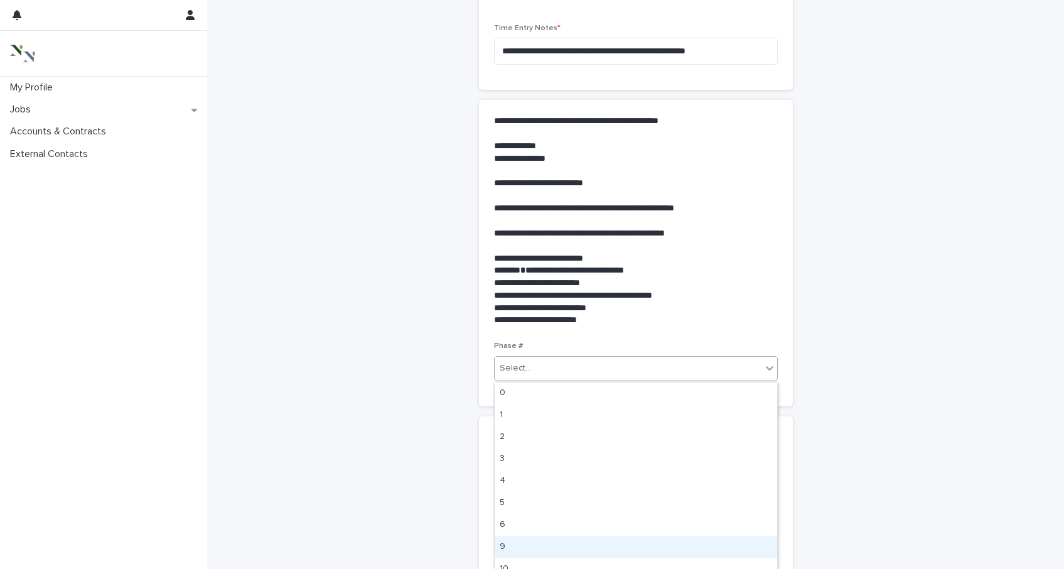
click at [540, 548] on div "9" at bounding box center [636, 547] width 282 height 22
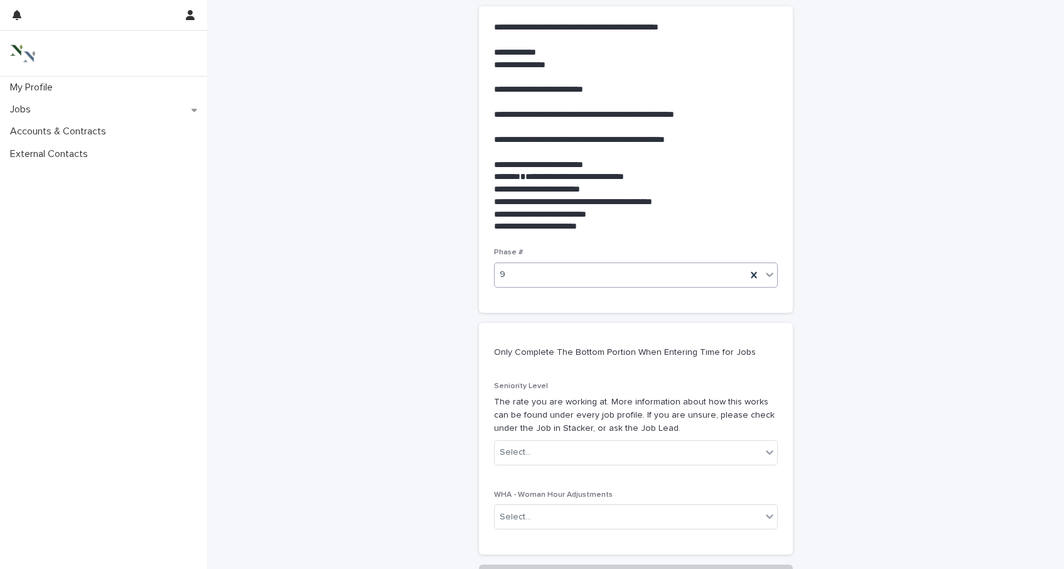
scroll to position [458, 0]
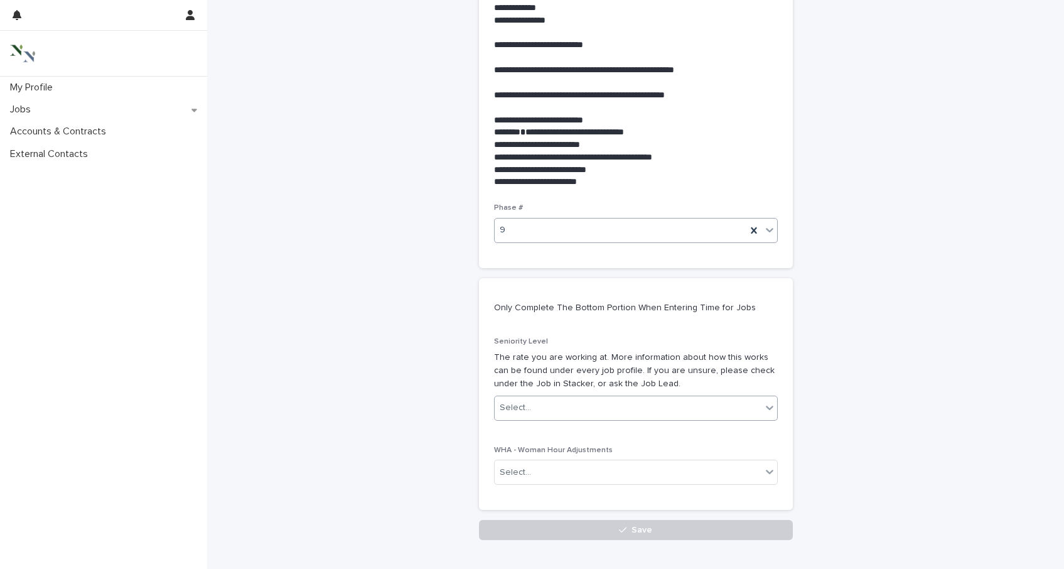
click at [505, 411] on div "Select..." at bounding box center [515, 407] width 31 height 13
click at [508, 431] on div "Senior" at bounding box center [636, 433] width 282 height 22
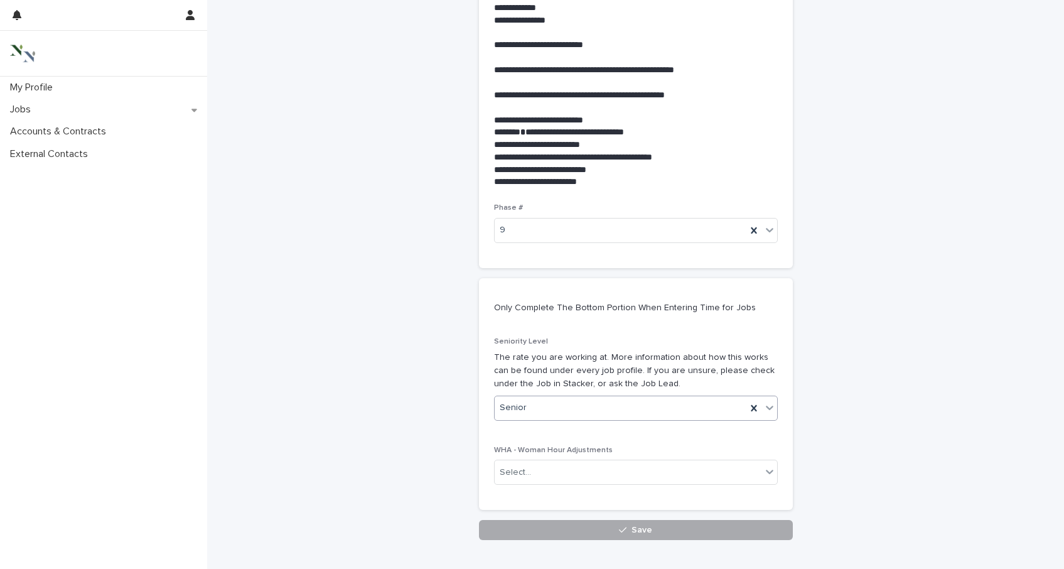
click at [529, 534] on button "Save" at bounding box center [636, 530] width 314 height 20
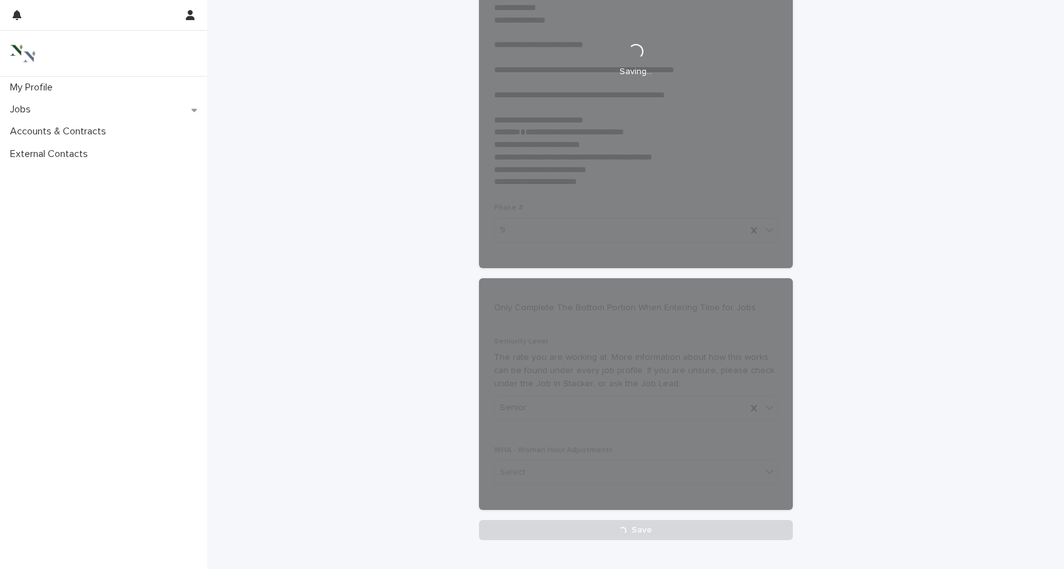
scroll to position [0, 0]
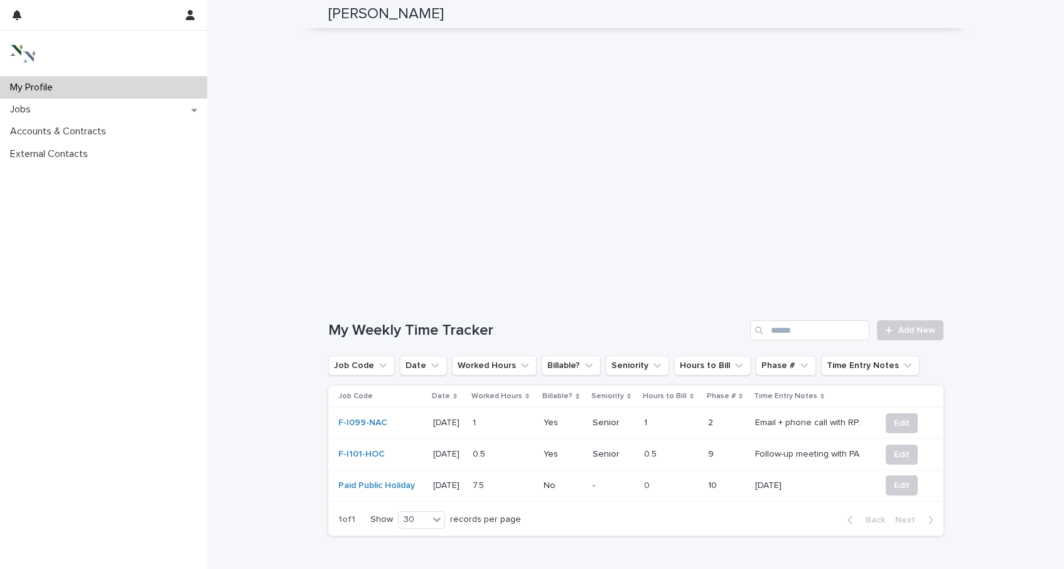
scroll to position [233, 0]
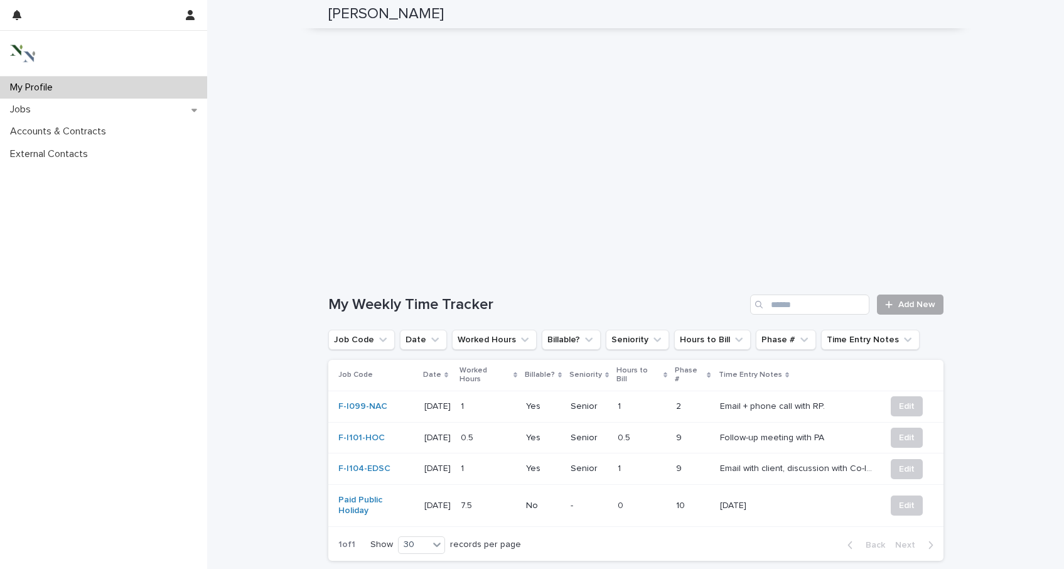
click at [905, 300] on span "Add New" at bounding box center [916, 304] width 37 height 9
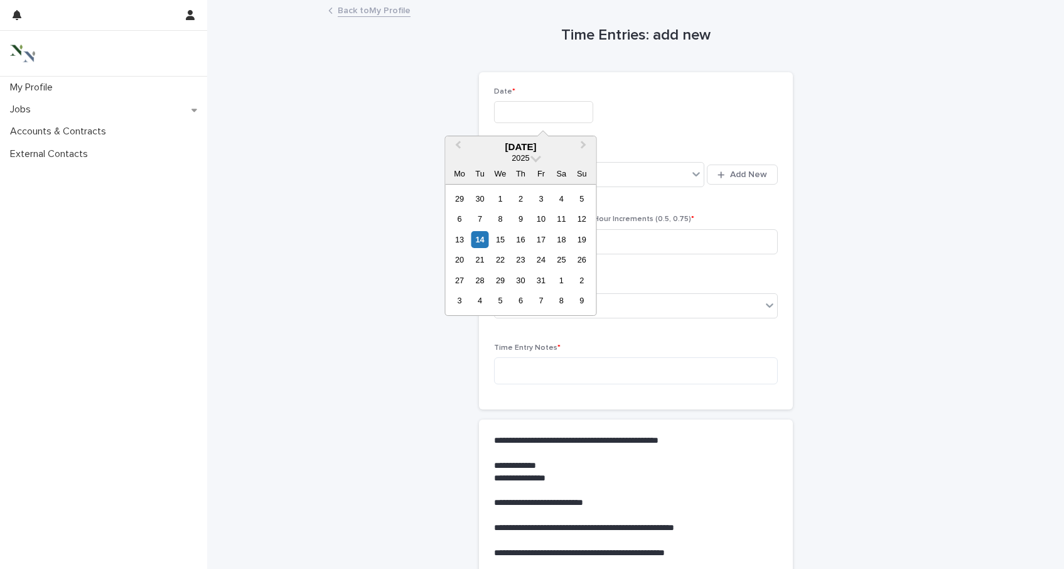
click at [552, 115] on input "text" at bounding box center [543, 112] width 99 height 22
click at [485, 239] on div "14" at bounding box center [479, 239] width 17 height 17
type input "**********"
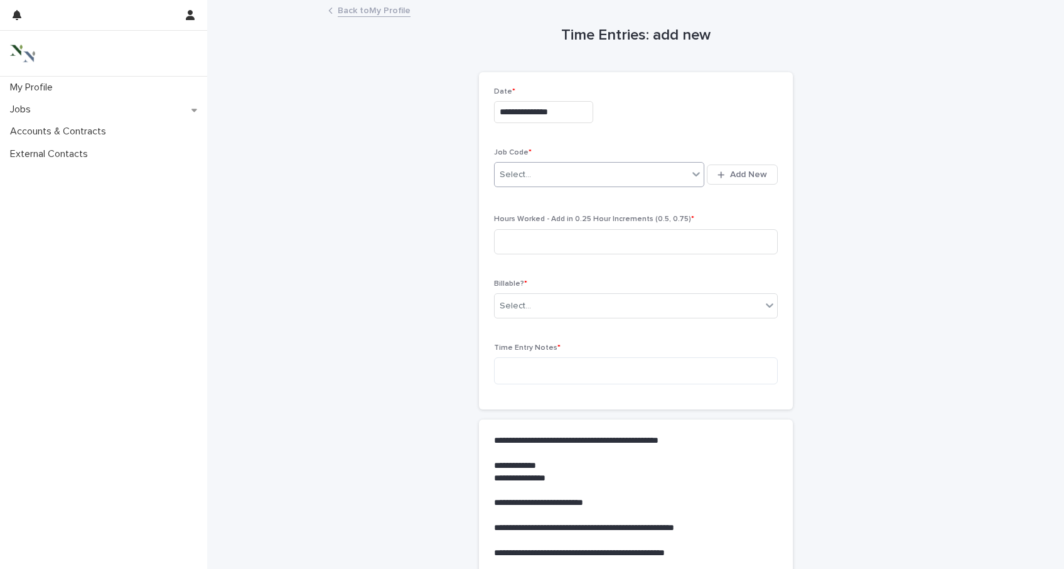
click at [525, 178] on div "Select..." at bounding box center [515, 174] width 31 height 13
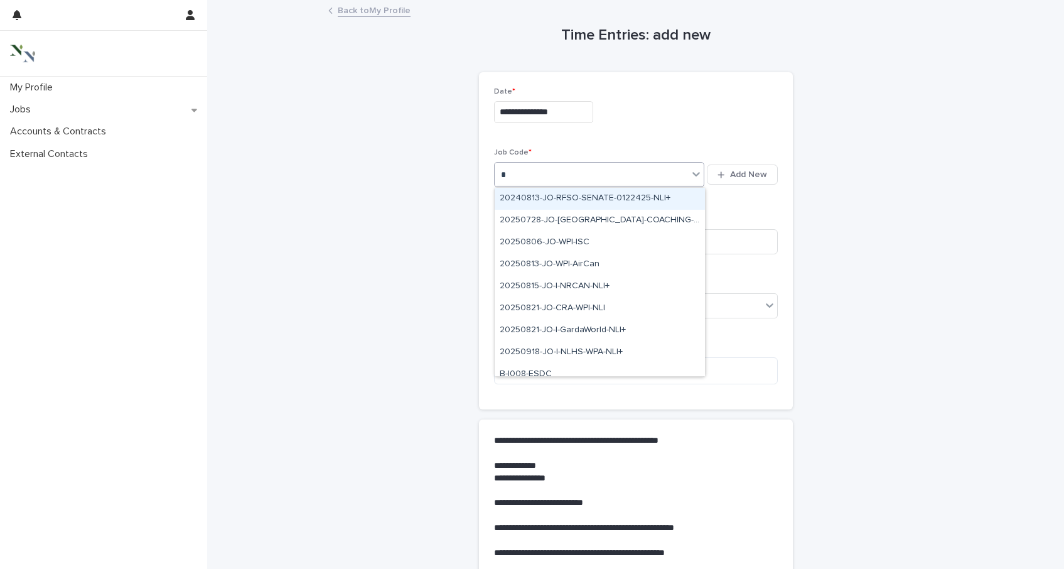
type input "**"
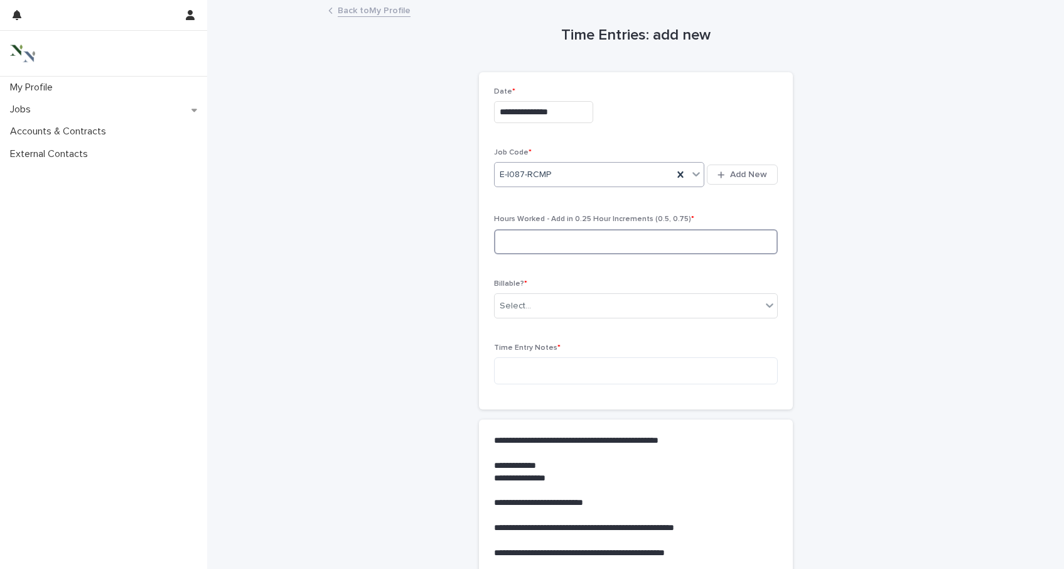
click at [538, 237] on input at bounding box center [636, 241] width 284 height 25
type input "***"
click at [552, 306] on div "Select..." at bounding box center [628, 306] width 267 height 21
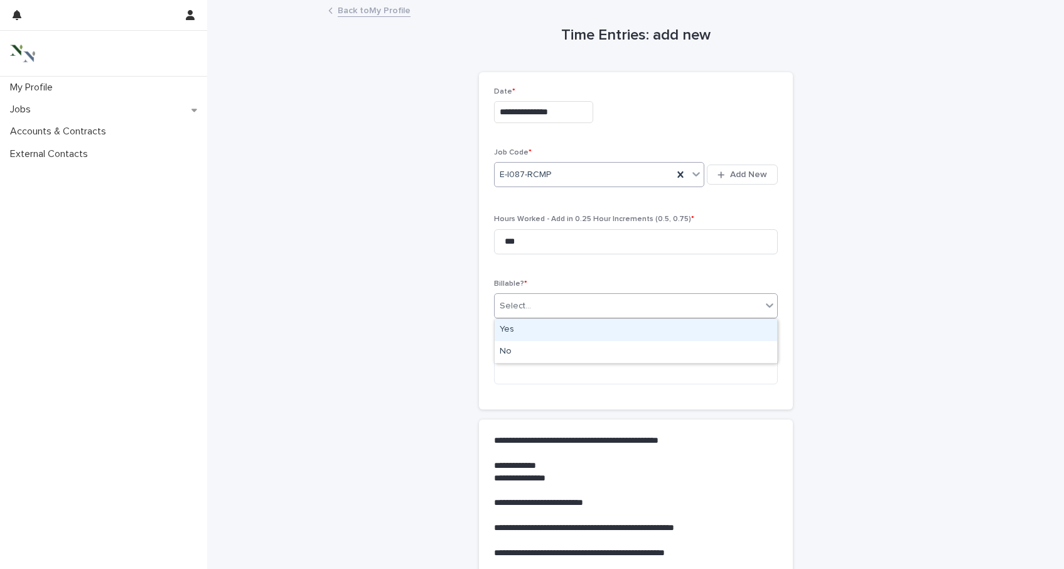
click at [549, 328] on div "Yes" at bounding box center [636, 330] width 282 height 22
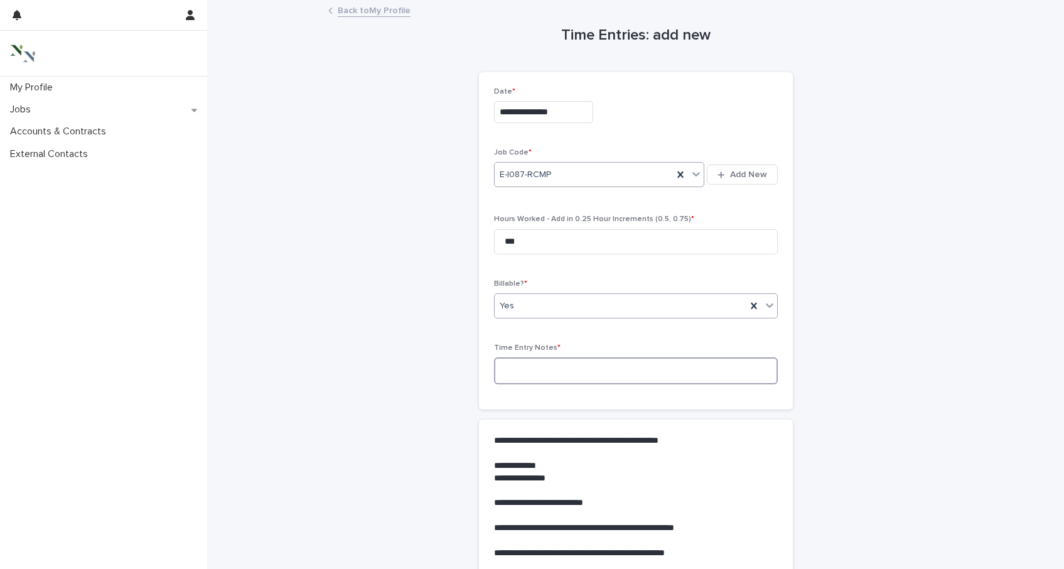
click at [548, 380] on textarea at bounding box center [636, 370] width 284 height 27
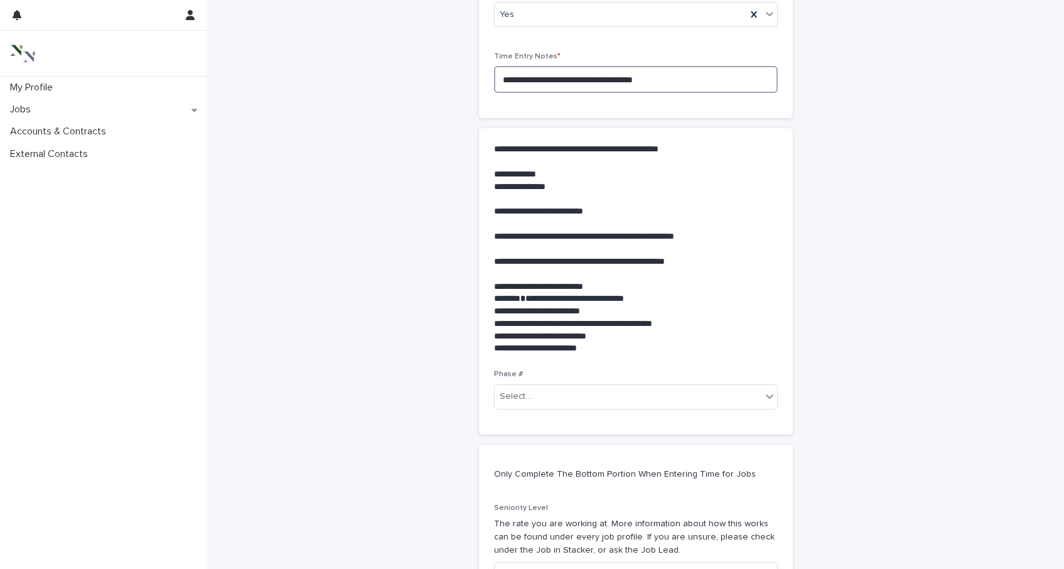
scroll to position [367, 0]
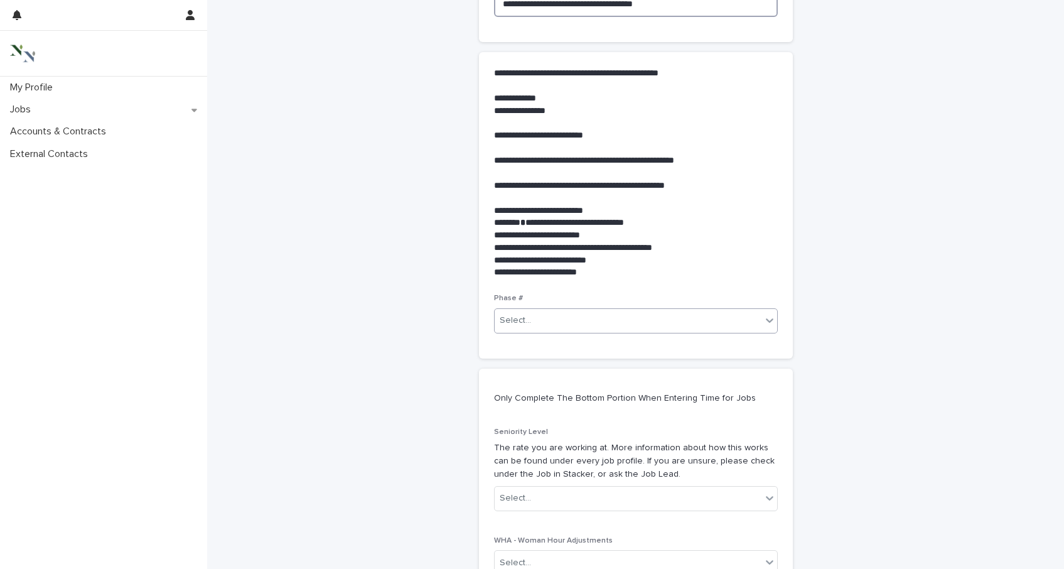
type textarea "**********"
click at [558, 333] on body "**********" at bounding box center [532, 284] width 1064 height 569
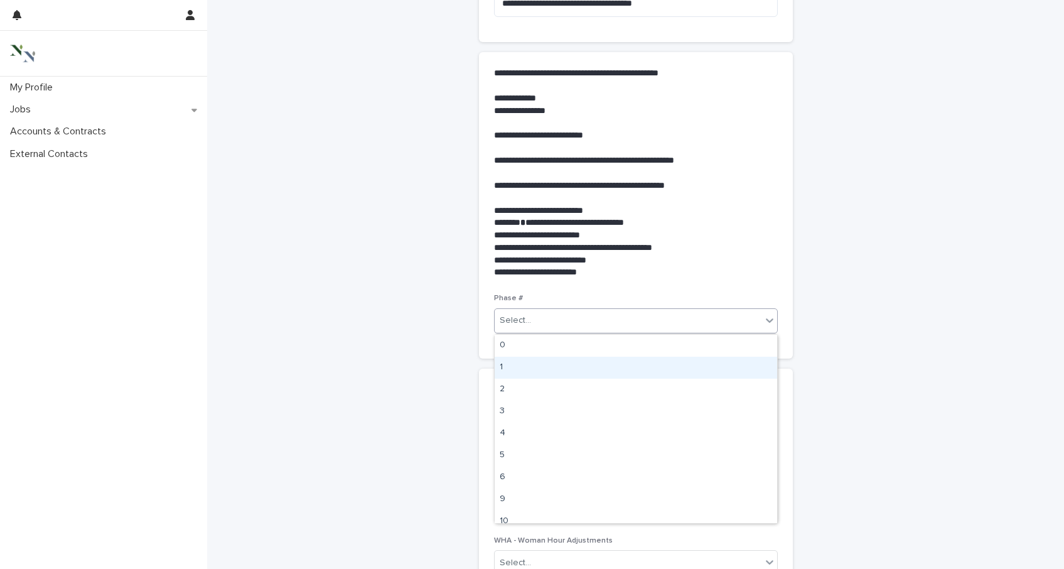
click at [541, 370] on div "1" at bounding box center [636, 368] width 282 height 22
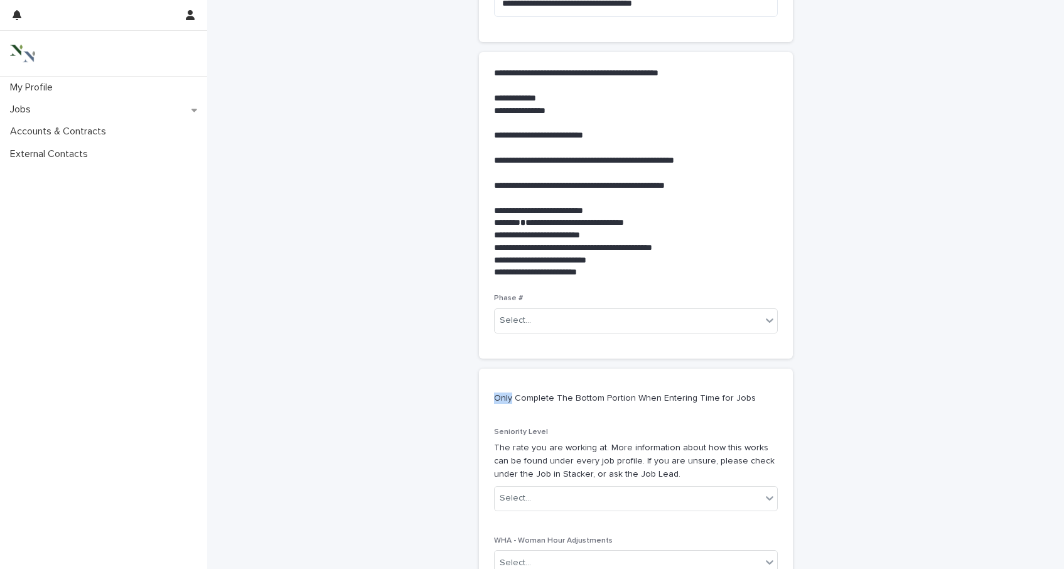
click at [541, 370] on div "Only Complete The Bottom Portion When Entering Time for Jobs" at bounding box center [636, 397] width 314 height 59
click at [520, 325] on div "1" at bounding box center [621, 320] width 252 height 21
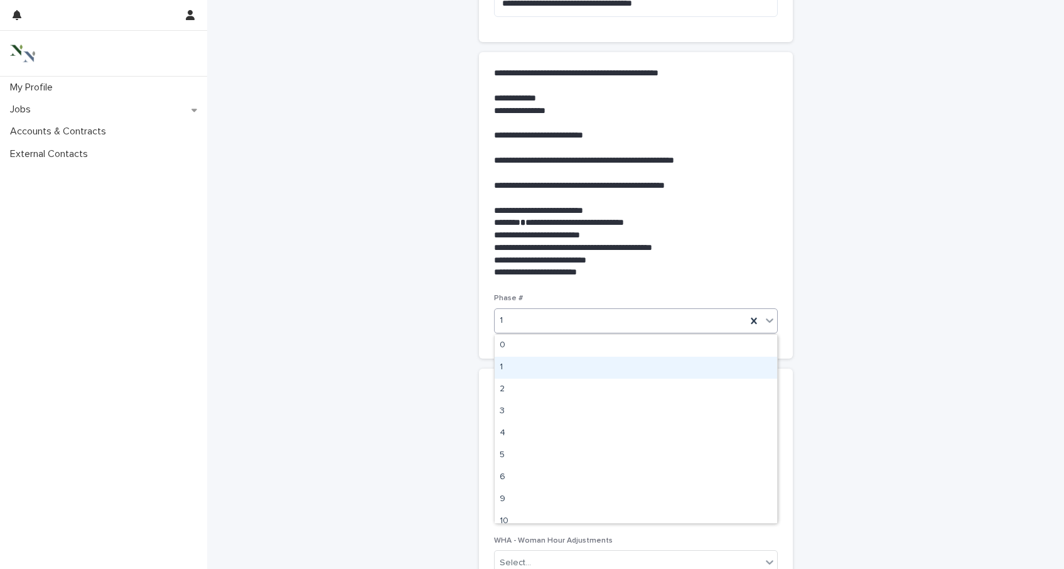
click at [521, 377] on div "1" at bounding box center [636, 368] width 282 height 22
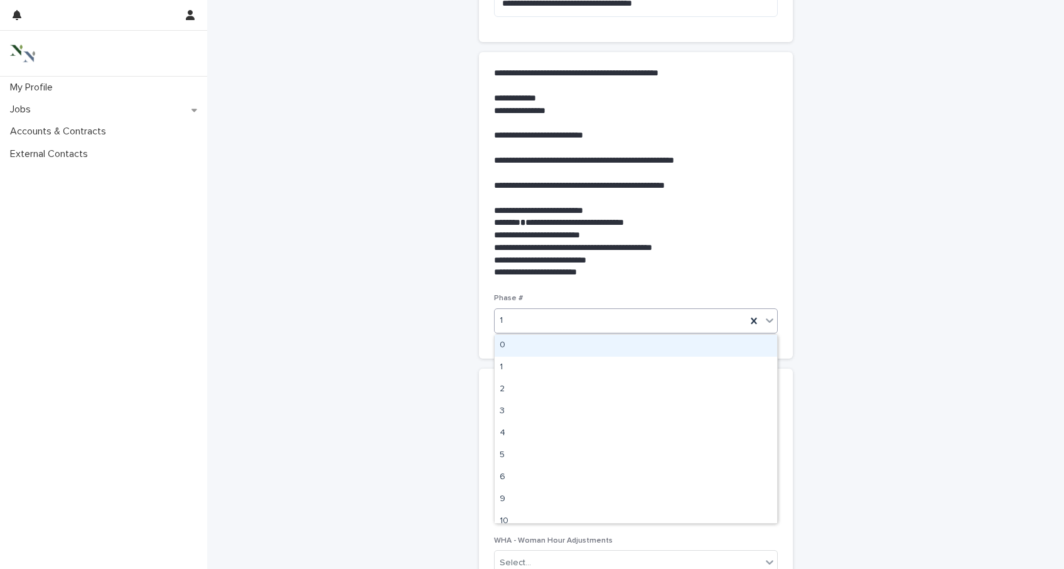
click at [515, 327] on div "1" at bounding box center [621, 320] width 252 height 21
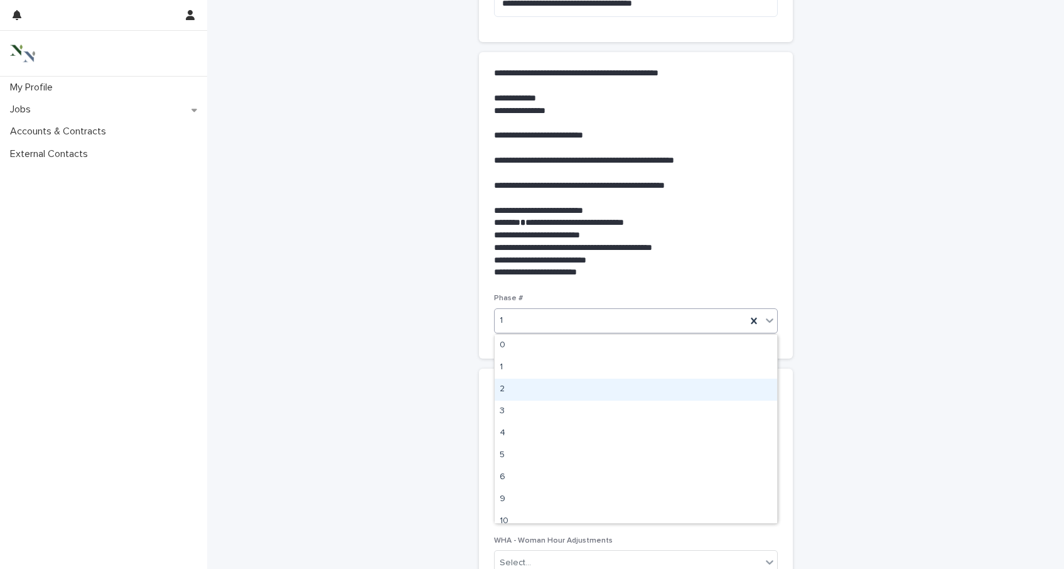
click at [518, 389] on div "2" at bounding box center [636, 390] width 282 height 22
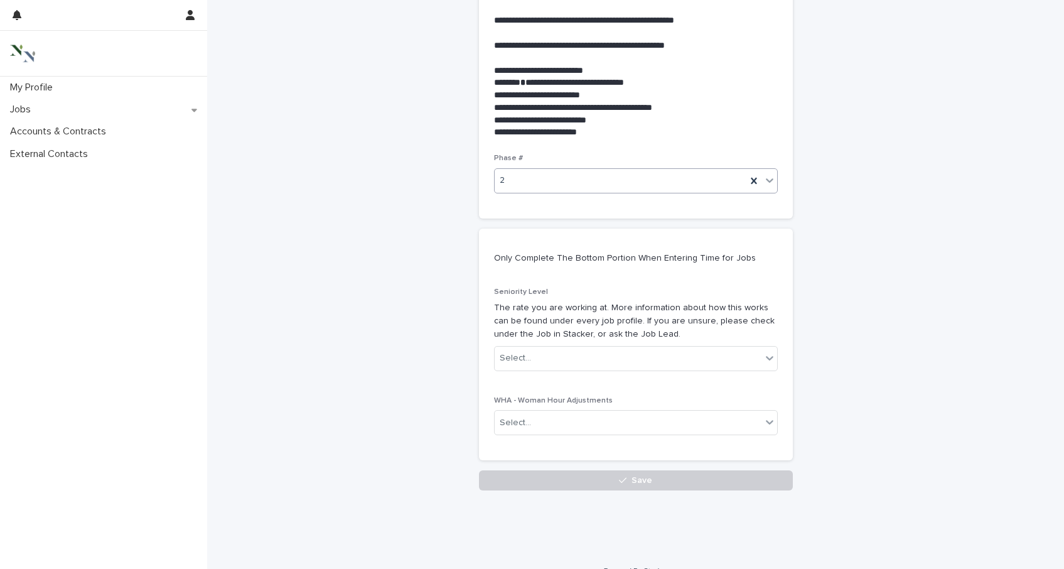
scroll to position [525, 0]
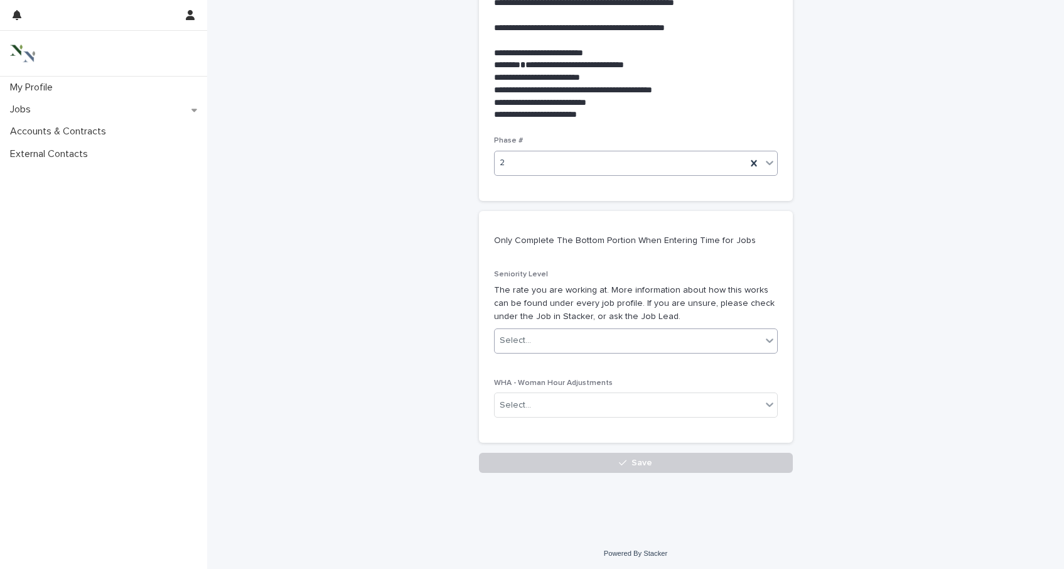
click at [510, 343] on div "Select..." at bounding box center [515, 340] width 31 height 13
drag, startPoint x: 510, startPoint y: 375, endPoint x: 512, endPoint y: 384, distance: 8.9
click at [512, 384] on div "Intermediate" at bounding box center [636, 388] width 282 height 22
click at [544, 452] on div "**********" at bounding box center [636, -1] width 314 height 905
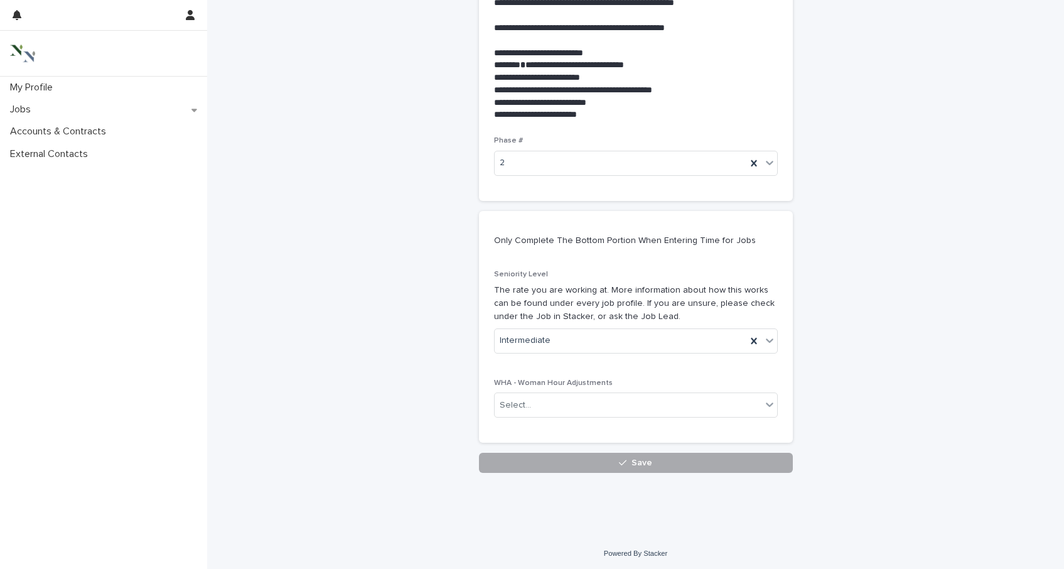
click at [547, 463] on button "Save" at bounding box center [636, 463] width 314 height 20
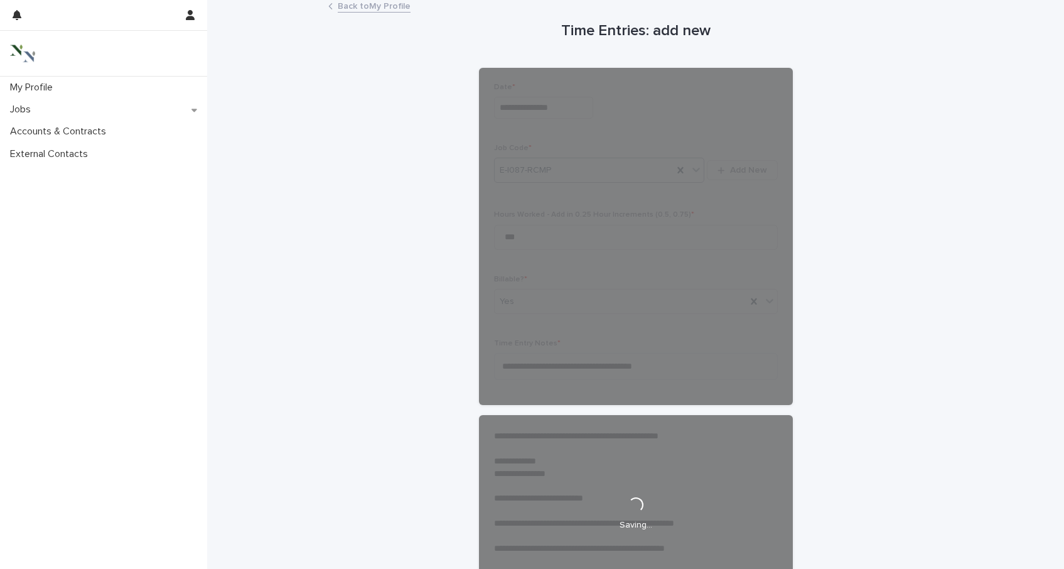
scroll to position [0, 0]
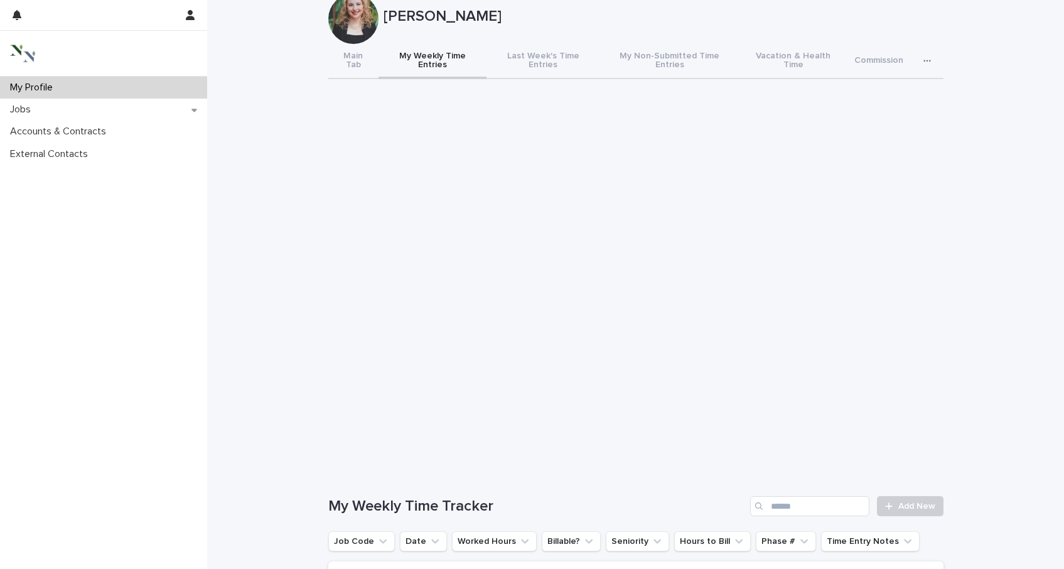
scroll to position [30, 0]
click at [898, 497] on link "Add New" at bounding box center [910, 507] width 66 height 20
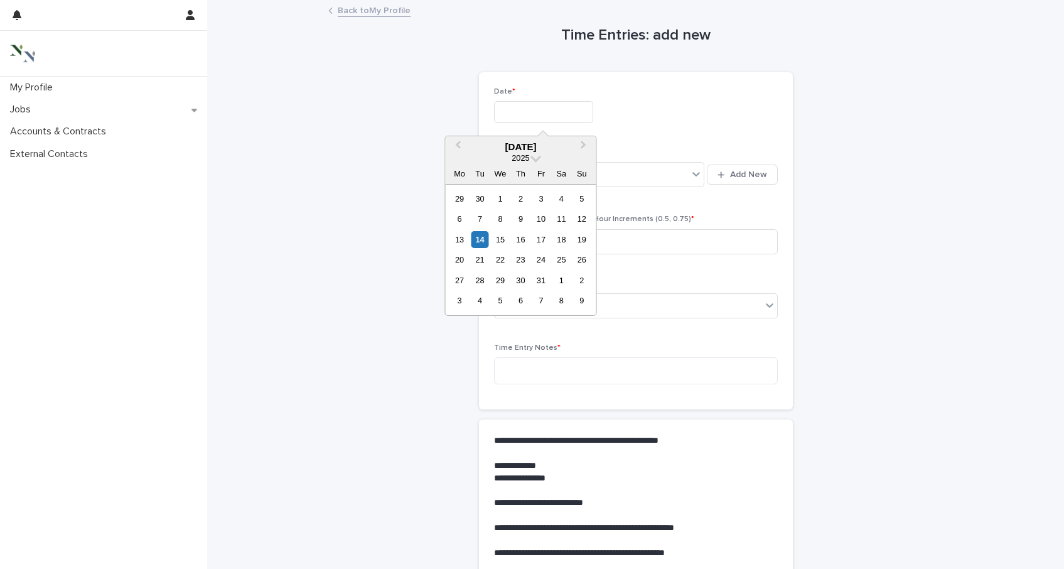
click at [524, 109] on input "text" at bounding box center [543, 112] width 99 height 22
click at [483, 238] on div "14" at bounding box center [479, 239] width 17 height 17
type input "**********"
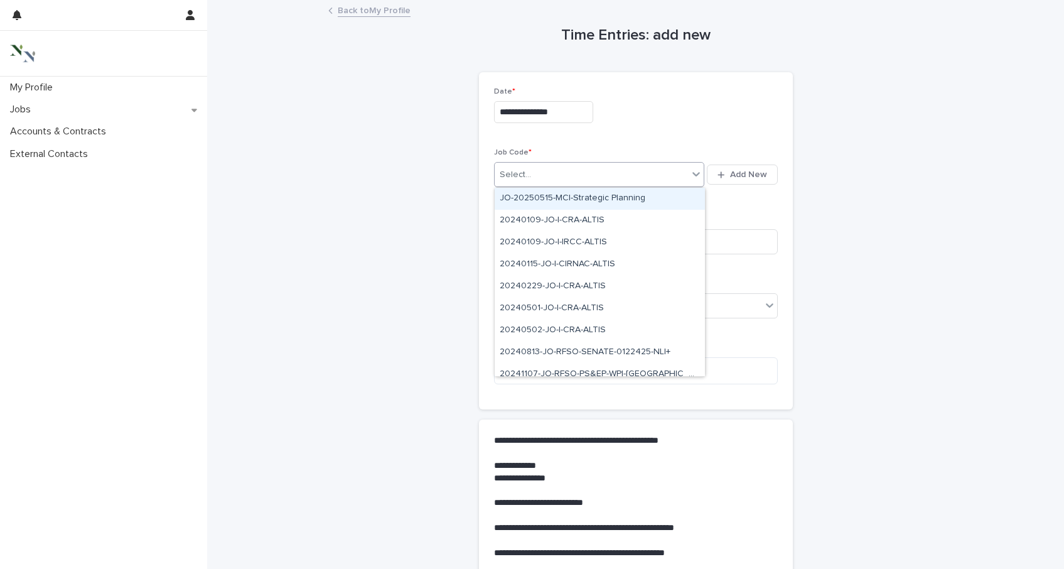
click at [534, 174] on div "Select..." at bounding box center [592, 174] width 194 height 21
type input "***"
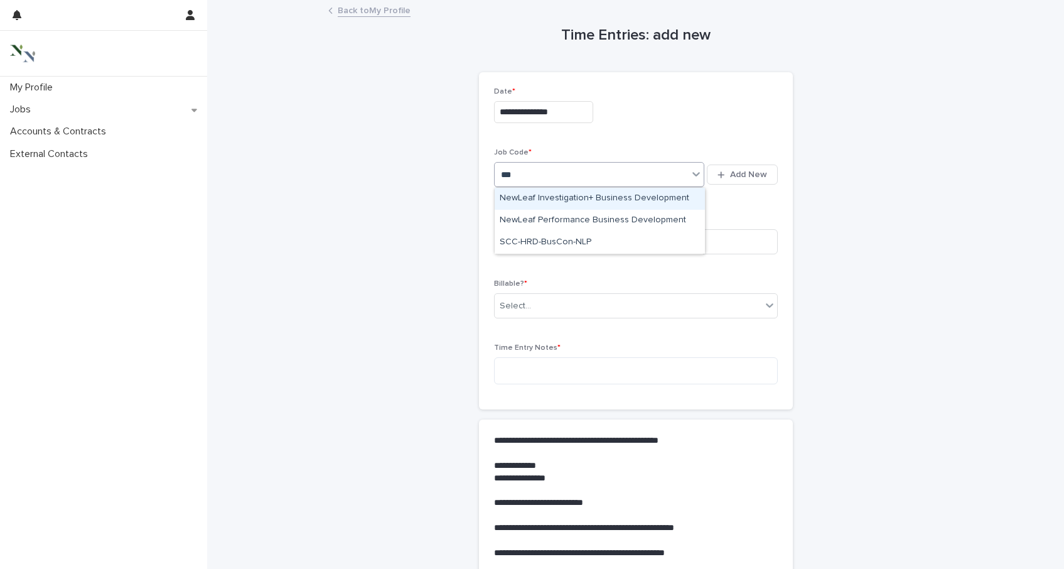
click at [569, 198] on div "NewLeaf Investigation+ Business Development" at bounding box center [600, 199] width 210 height 22
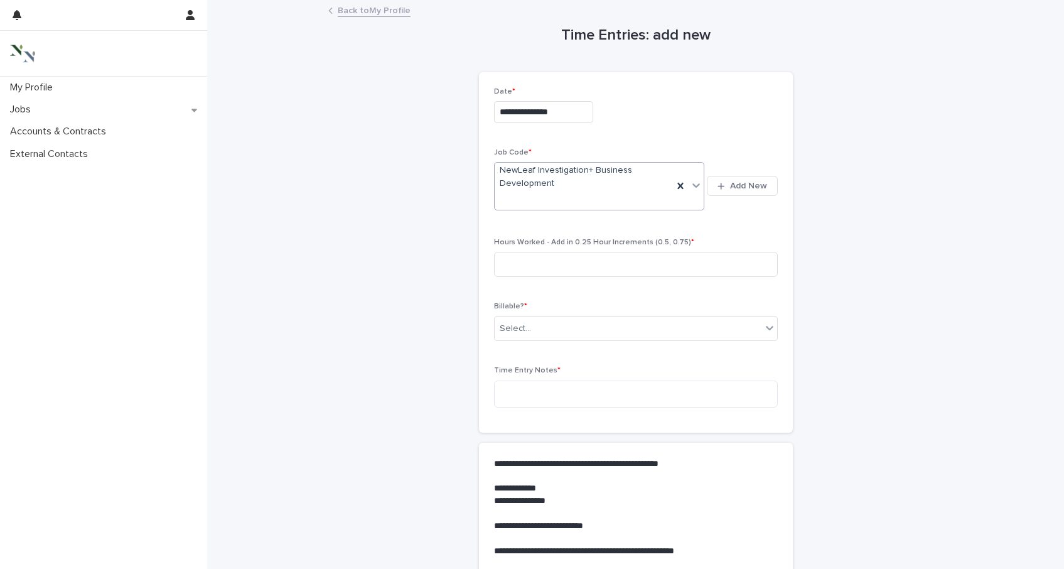
click at [556, 249] on div "Hours Worked - Add in 0.25 Hour Increments (0.5, 0.75) *" at bounding box center [636, 262] width 284 height 49
click at [552, 267] on input at bounding box center [636, 264] width 284 height 25
type input "****"
click at [559, 335] on div "Select..." at bounding box center [628, 328] width 267 height 21
click at [559, 368] on div "No" at bounding box center [636, 374] width 282 height 22
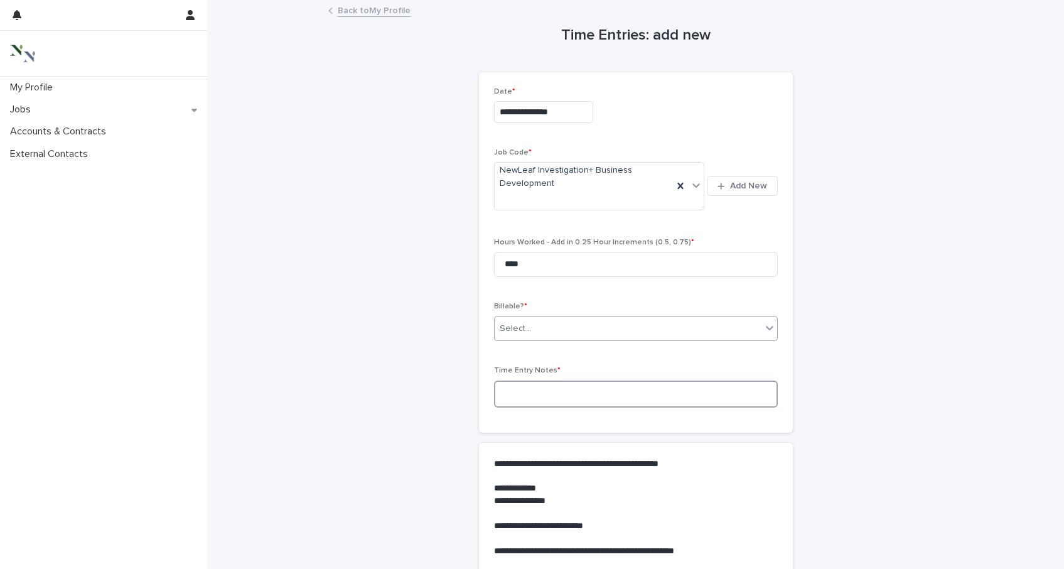
click at [559, 385] on textarea at bounding box center [636, 393] width 284 height 27
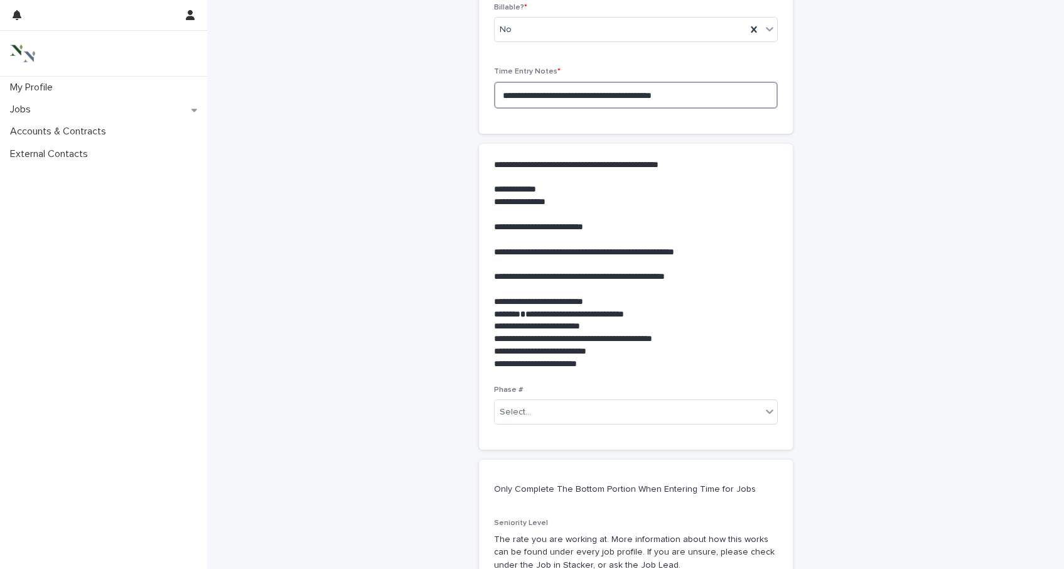
scroll to position [480, 0]
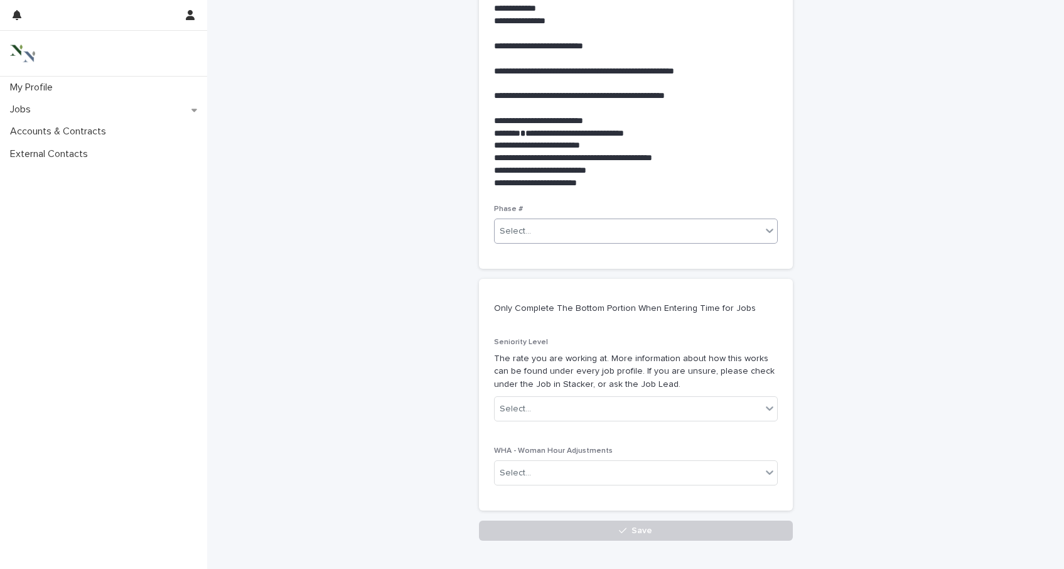
type textarea "**********"
click at [571, 224] on div "Select..." at bounding box center [628, 231] width 267 height 21
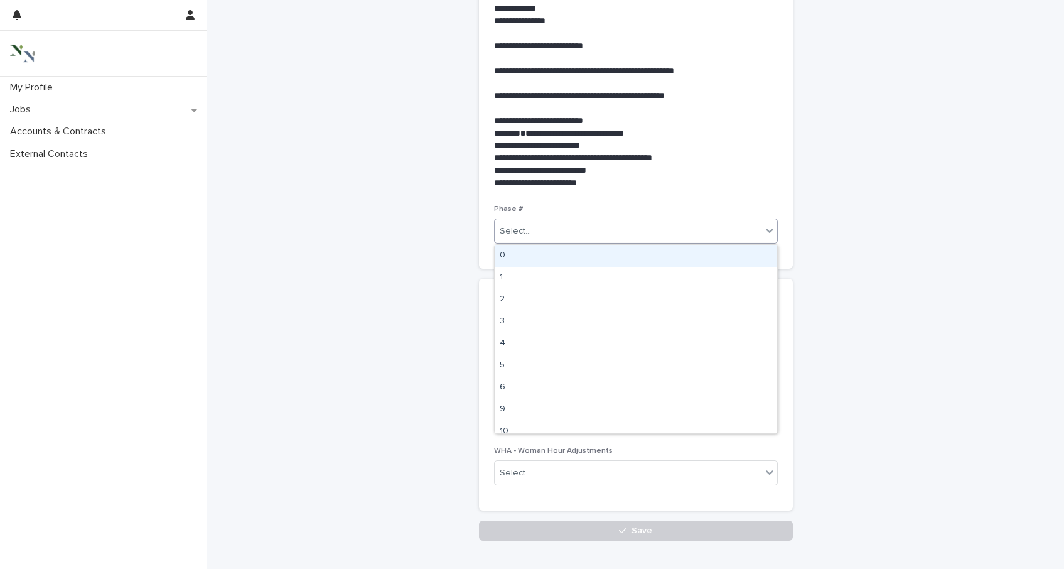
click at [547, 254] on div "0" at bounding box center [636, 256] width 282 height 22
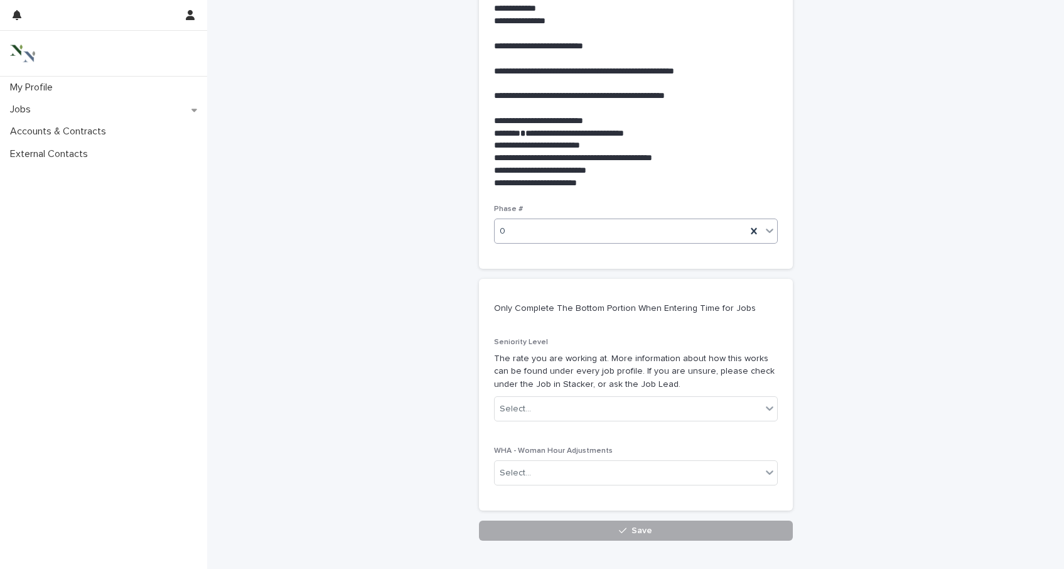
click at [592, 533] on button "Save" at bounding box center [636, 530] width 314 height 20
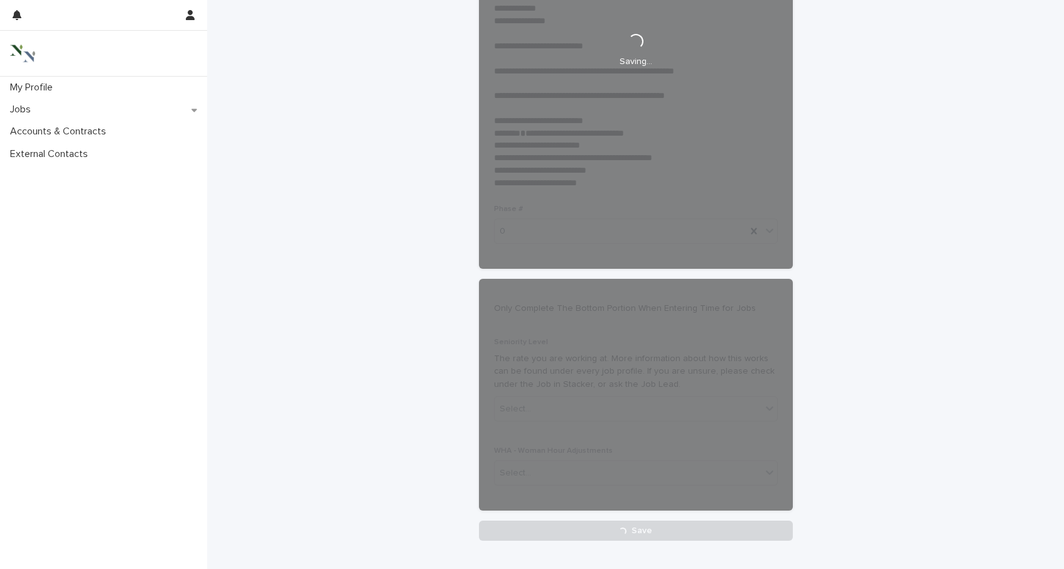
scroll to position [0, 0]
